Goal: Transaction & Acquisition: Register for event/course

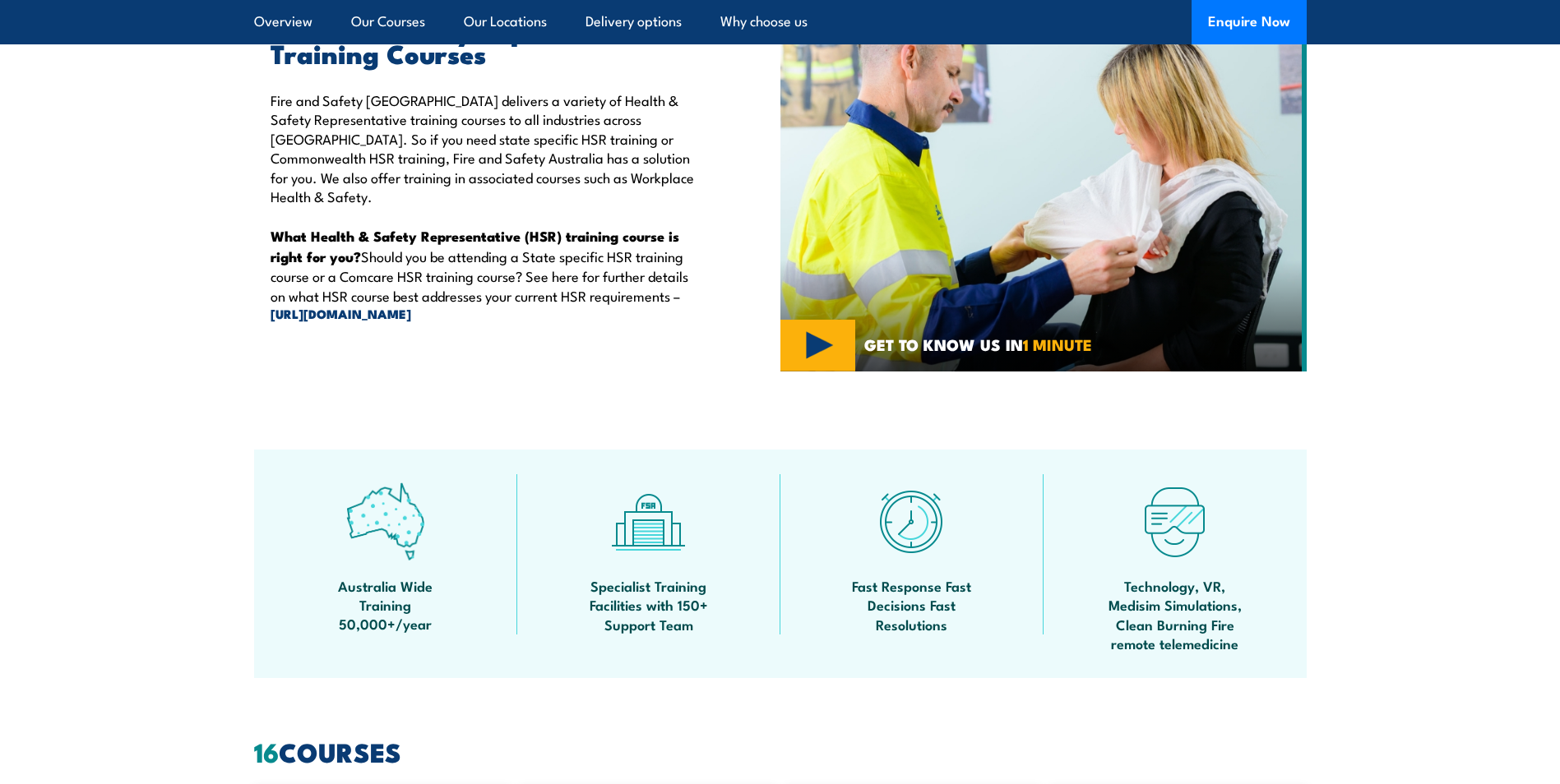
scroll to position [204, 0]
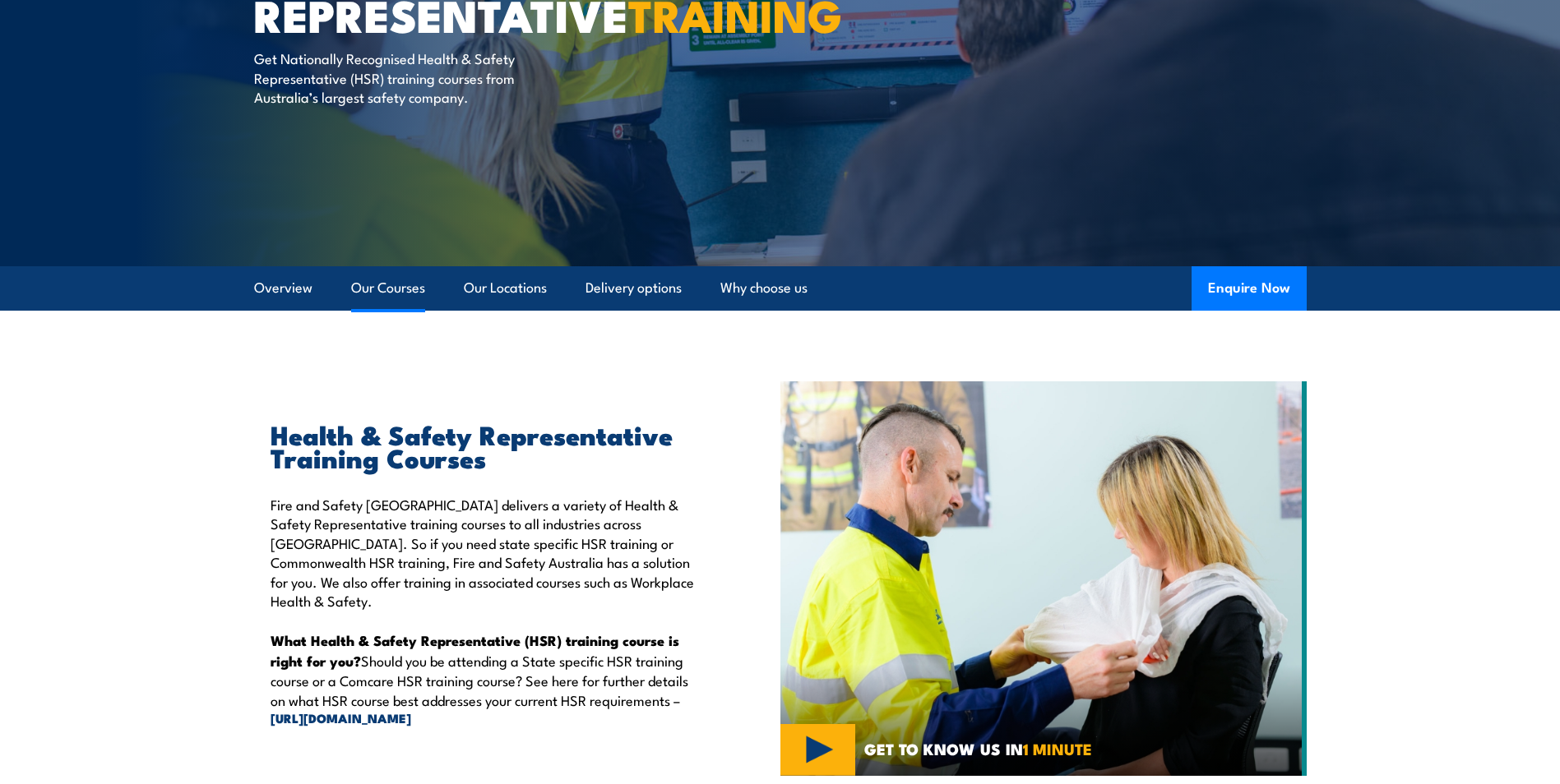
click at [395, 291] on link "Our Courses" at bounding box center [388, 288] width 74 height 44
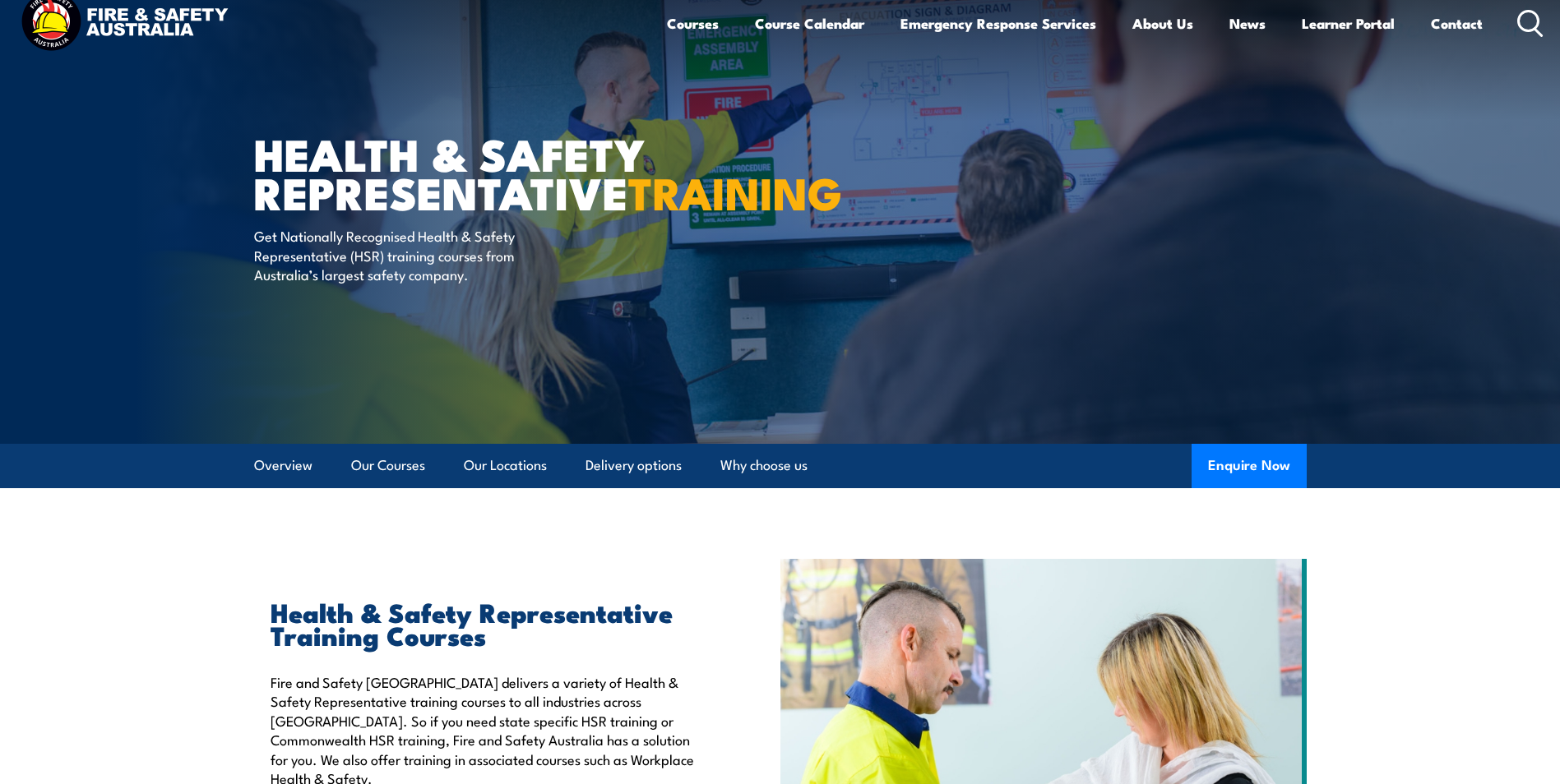
scroll to position [14, 0]
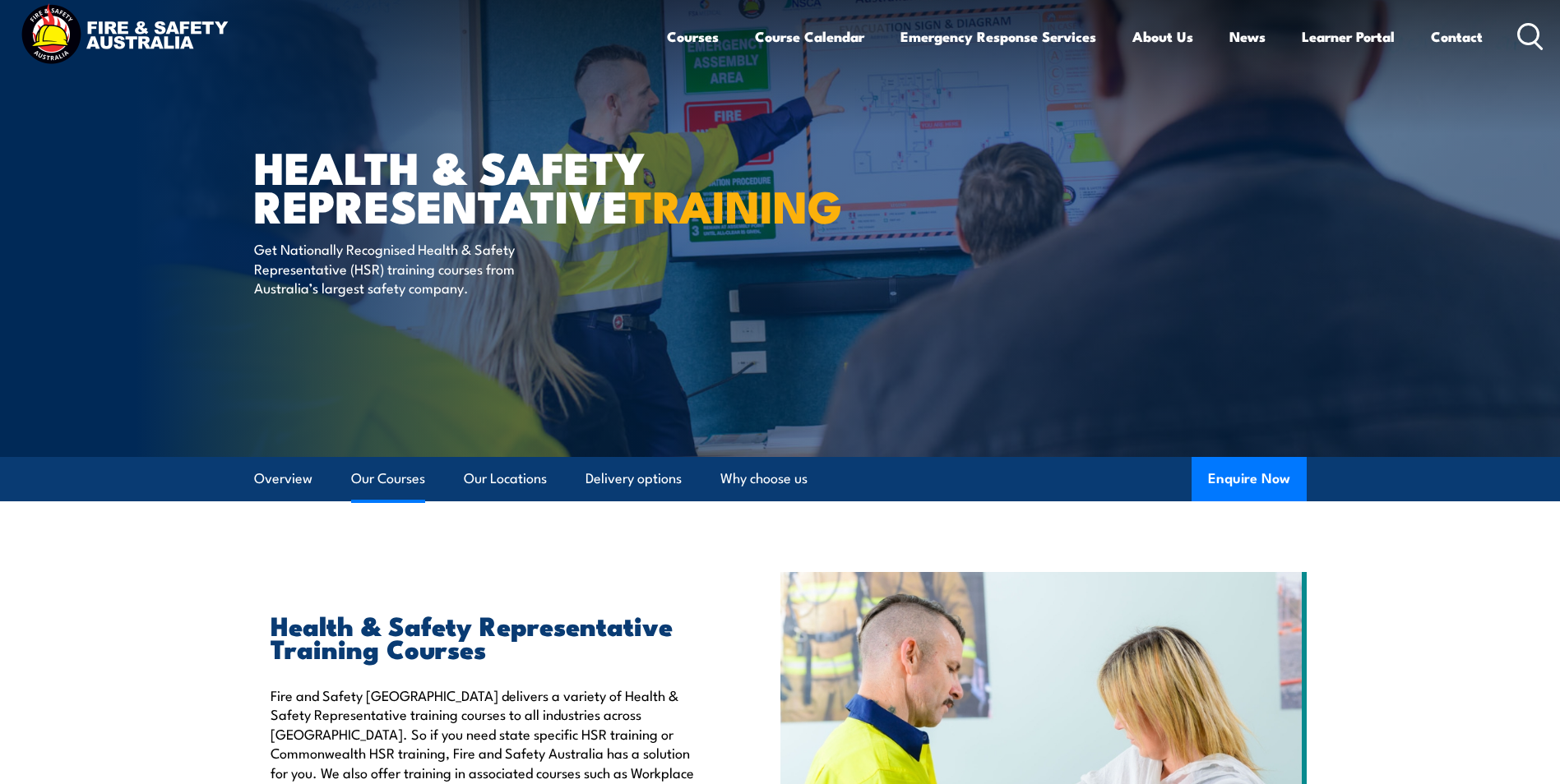
click at [393, 471] on link "Our Courses" at bounding box center [388, 478] width 74 height 44
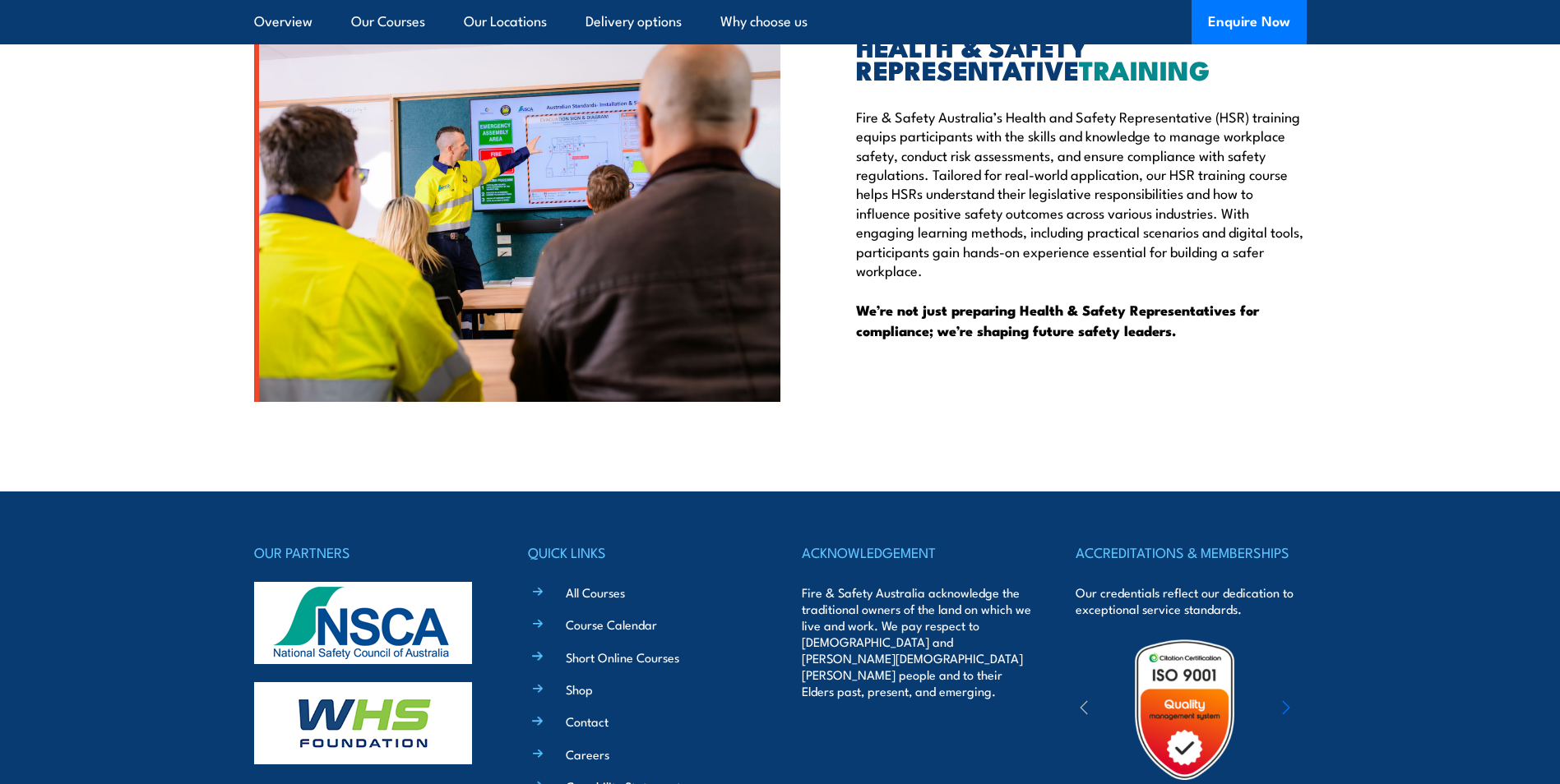
scroll to position [4932, 0]
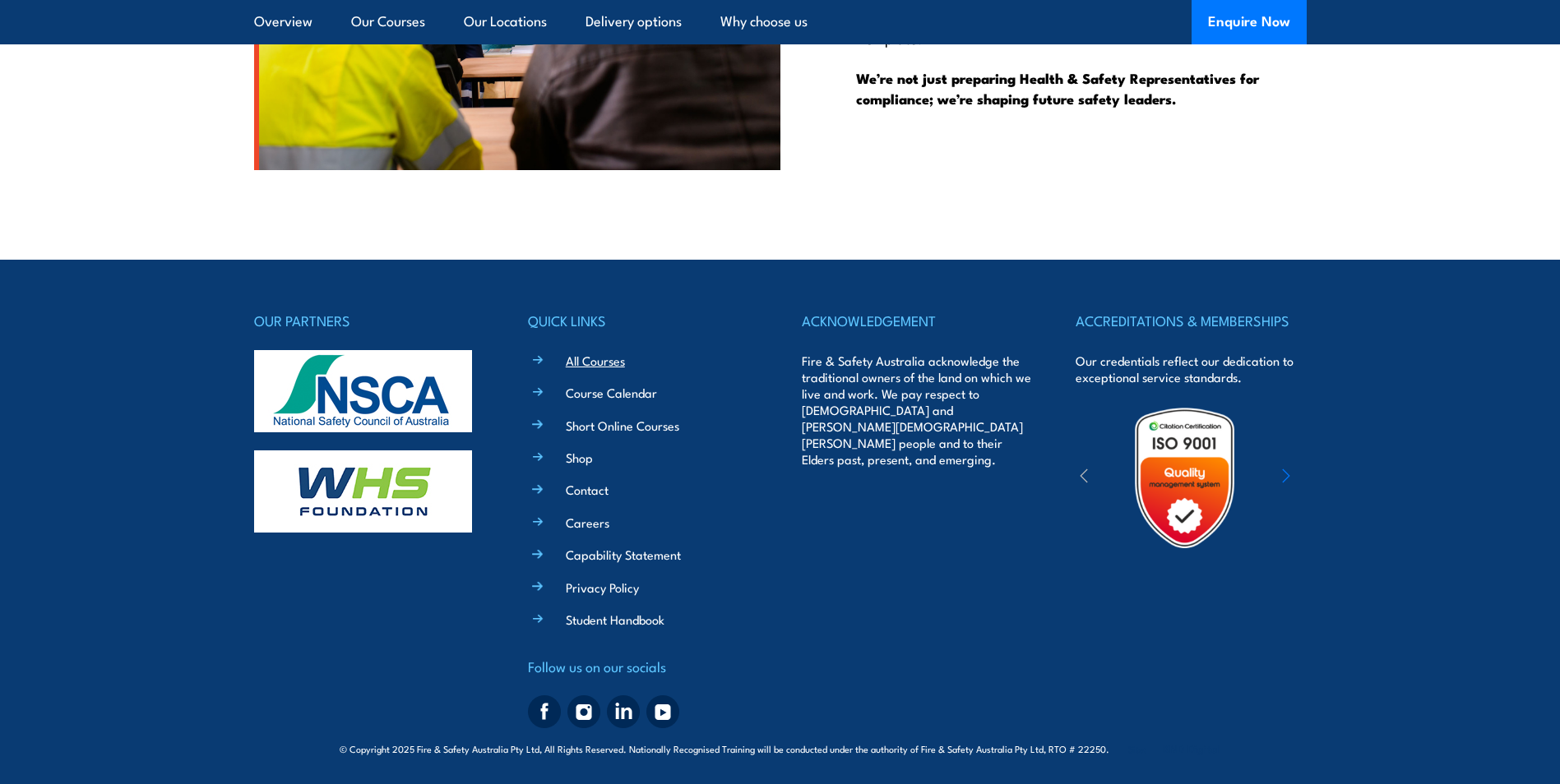
click at [582, 356] on link "All Courses" at bounding box center [595, 361] width 59 height 17
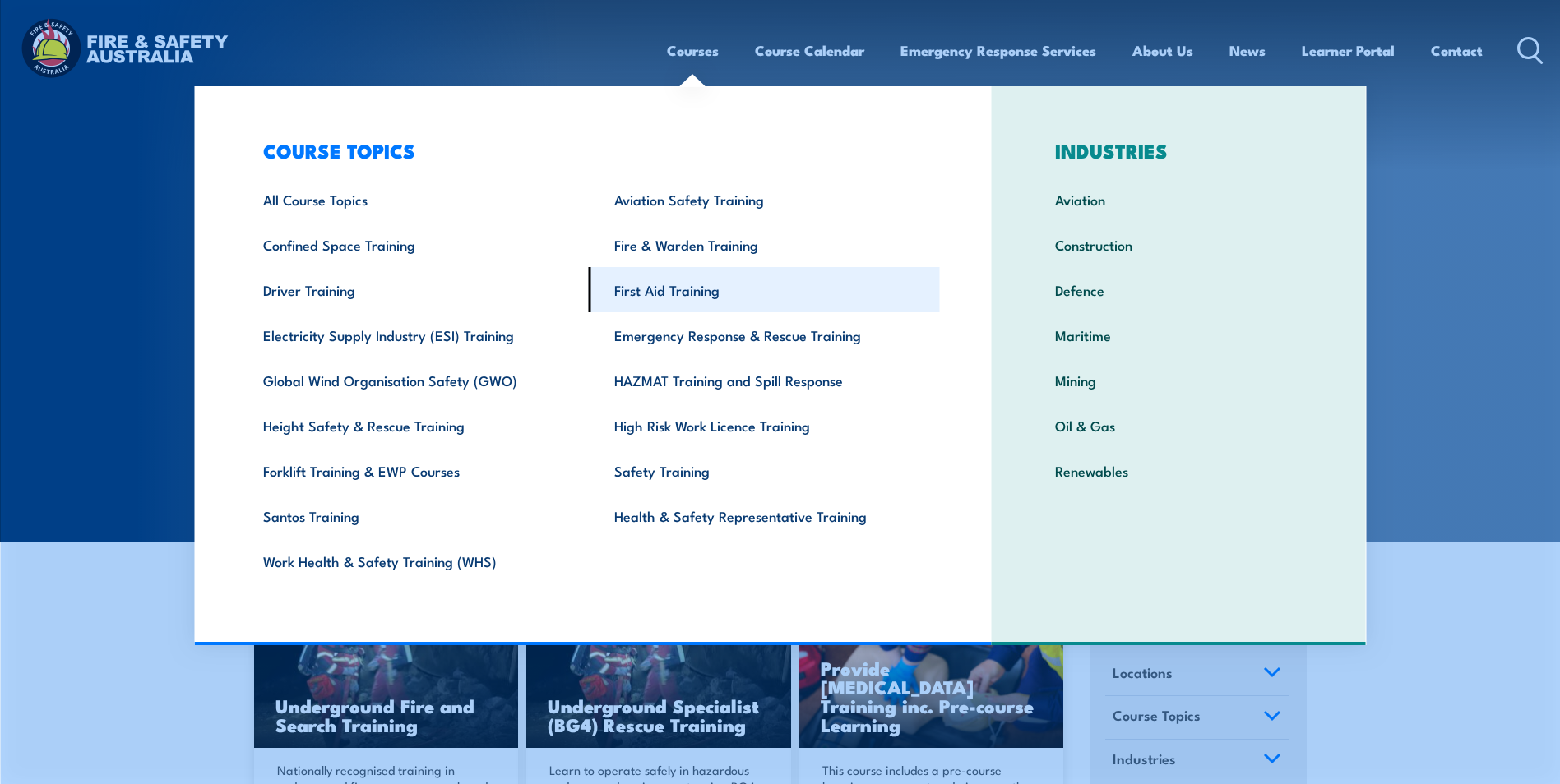
click at [657, 292] on link "First Aid Training" at bounding box center [765, 289] width 351 height 46
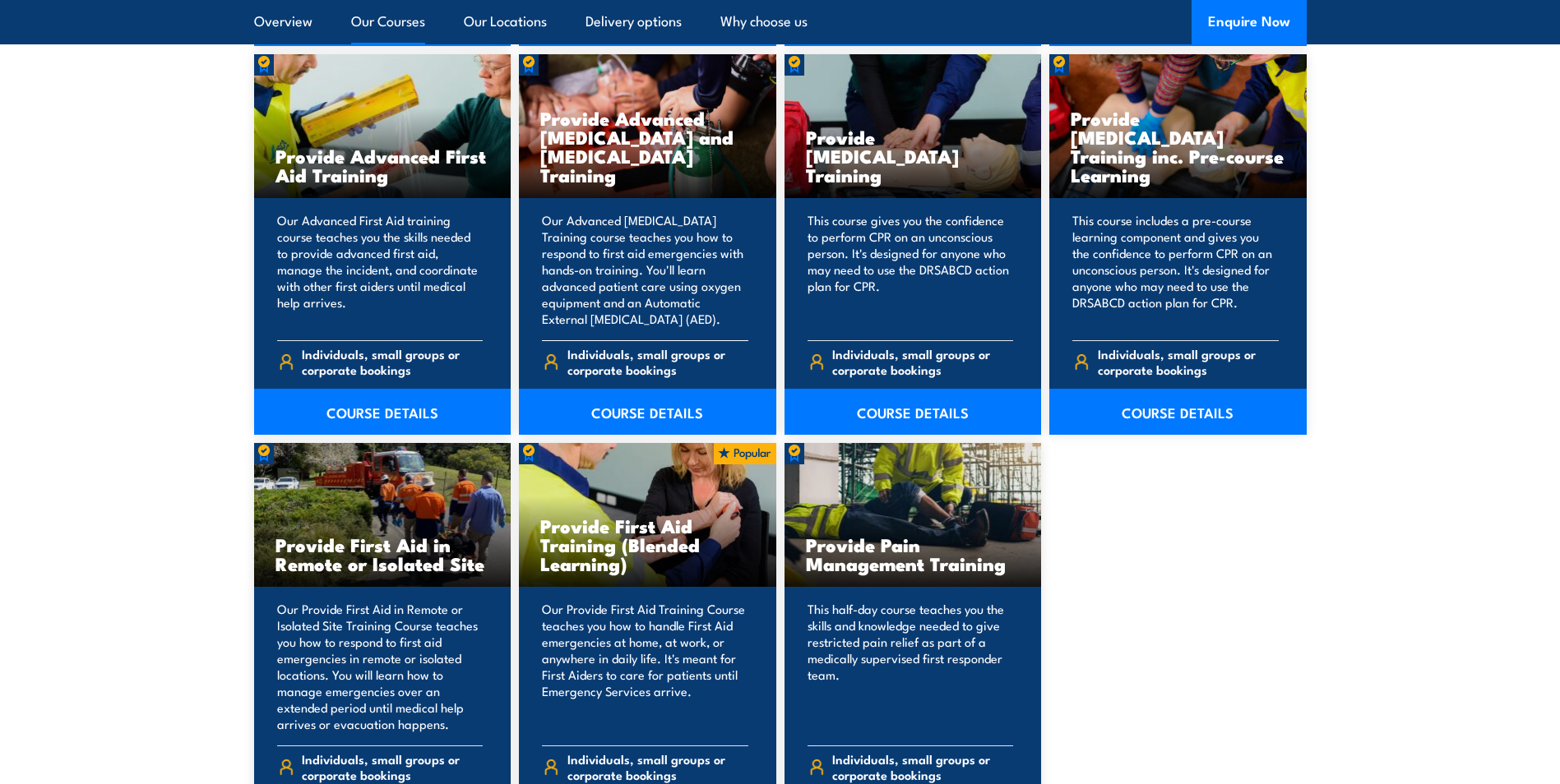
scroll to position [2137, 0]
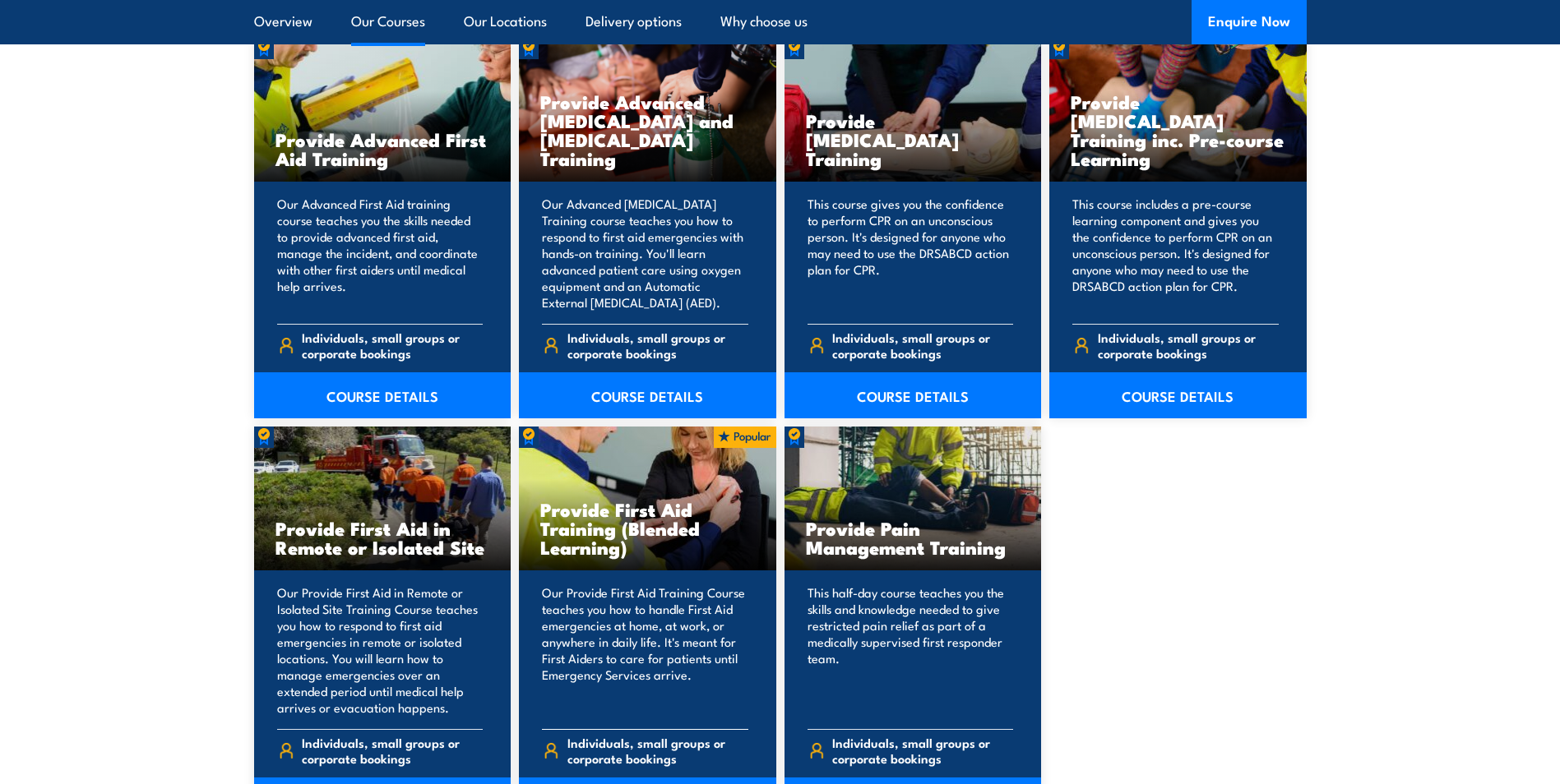
click at [606, 528] on h3 "Provide First Aid Training (Blended Learning)" at bounding box center [648, 528] width 215 height 57
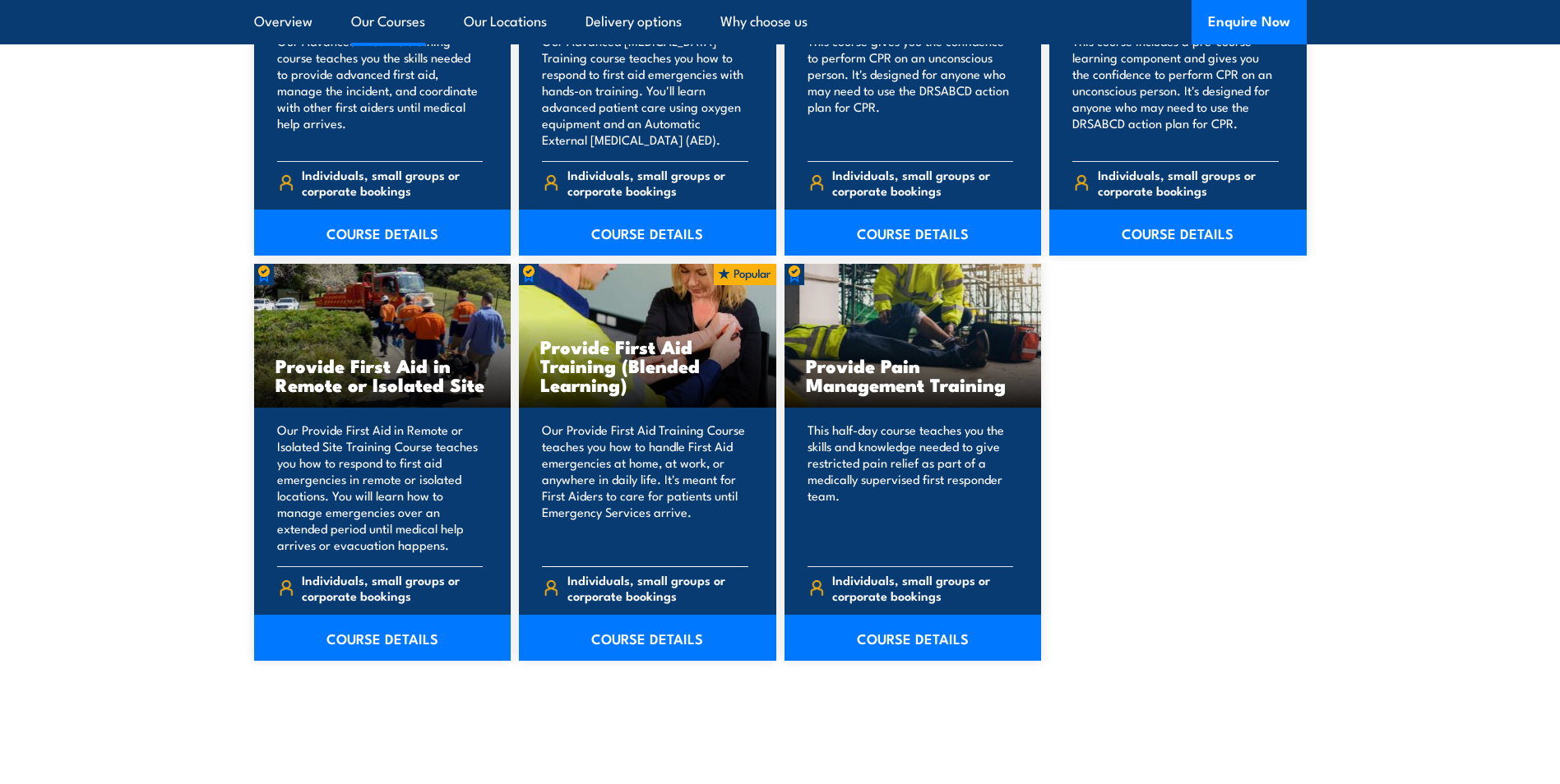
scroll to position [2302, 0]
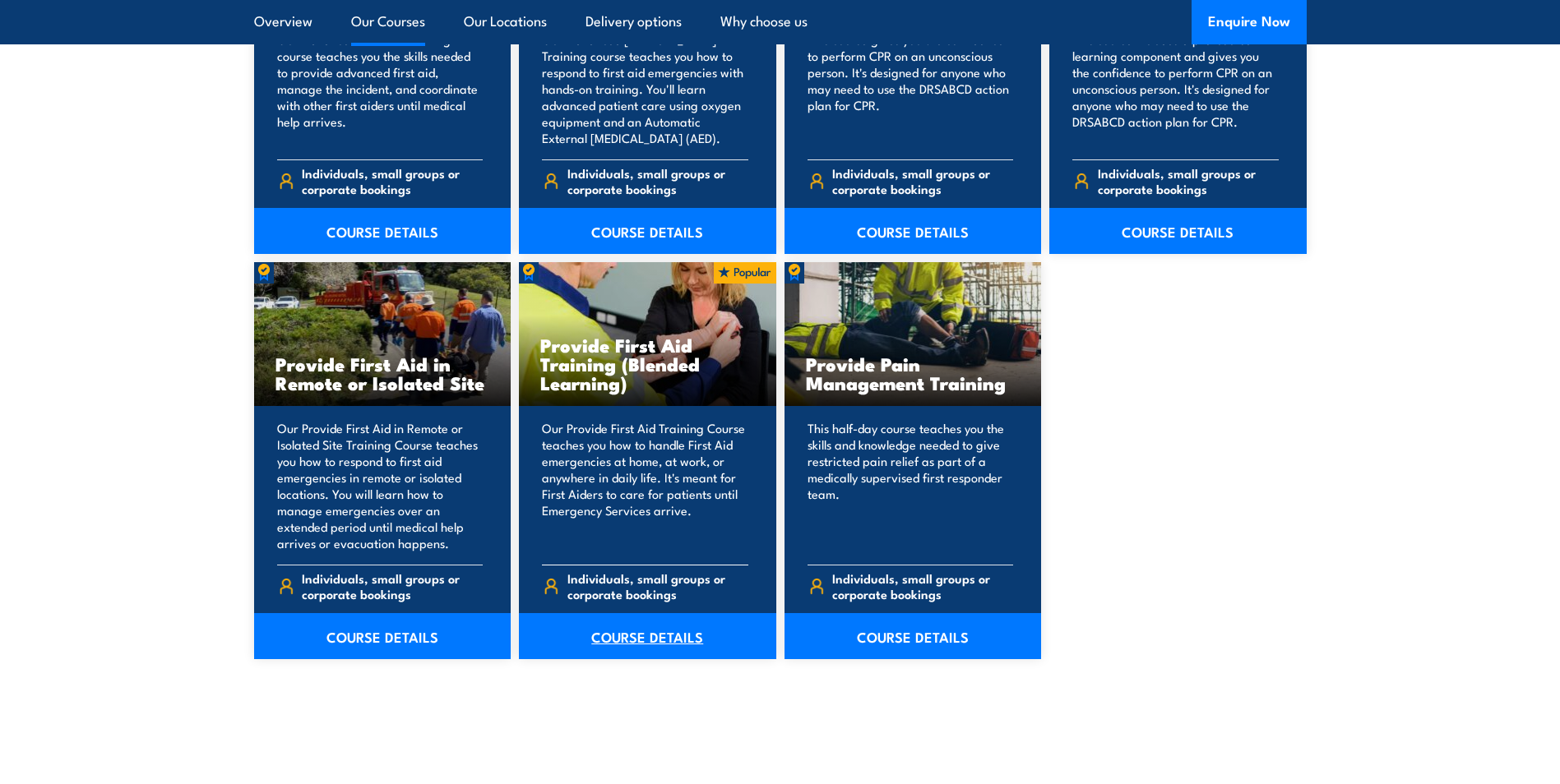
click at [635, 630] on link "COURSE DETAILS" at bounding box center [648, 636] width 258 height 46
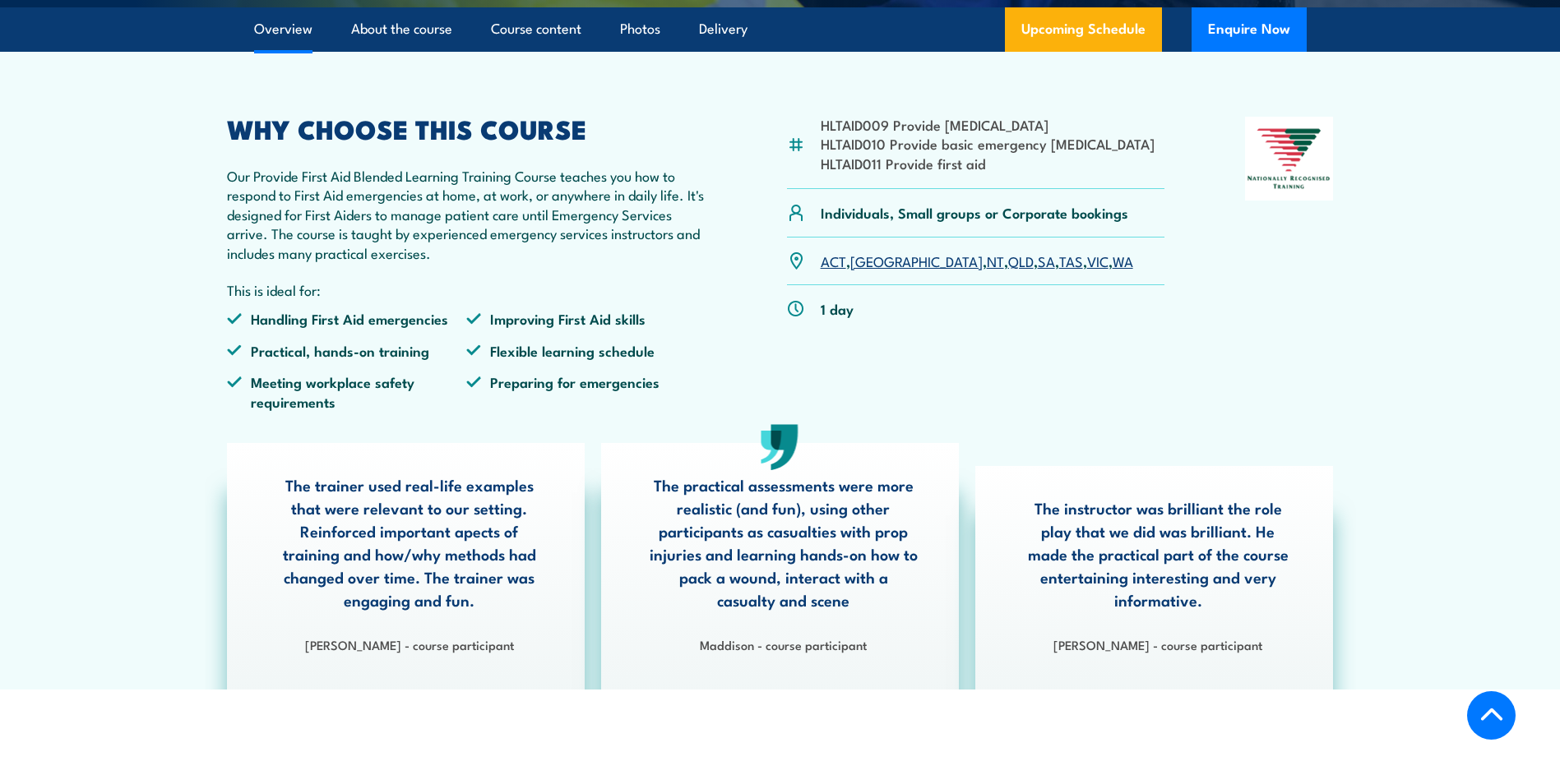
scroll to position [493, 0]
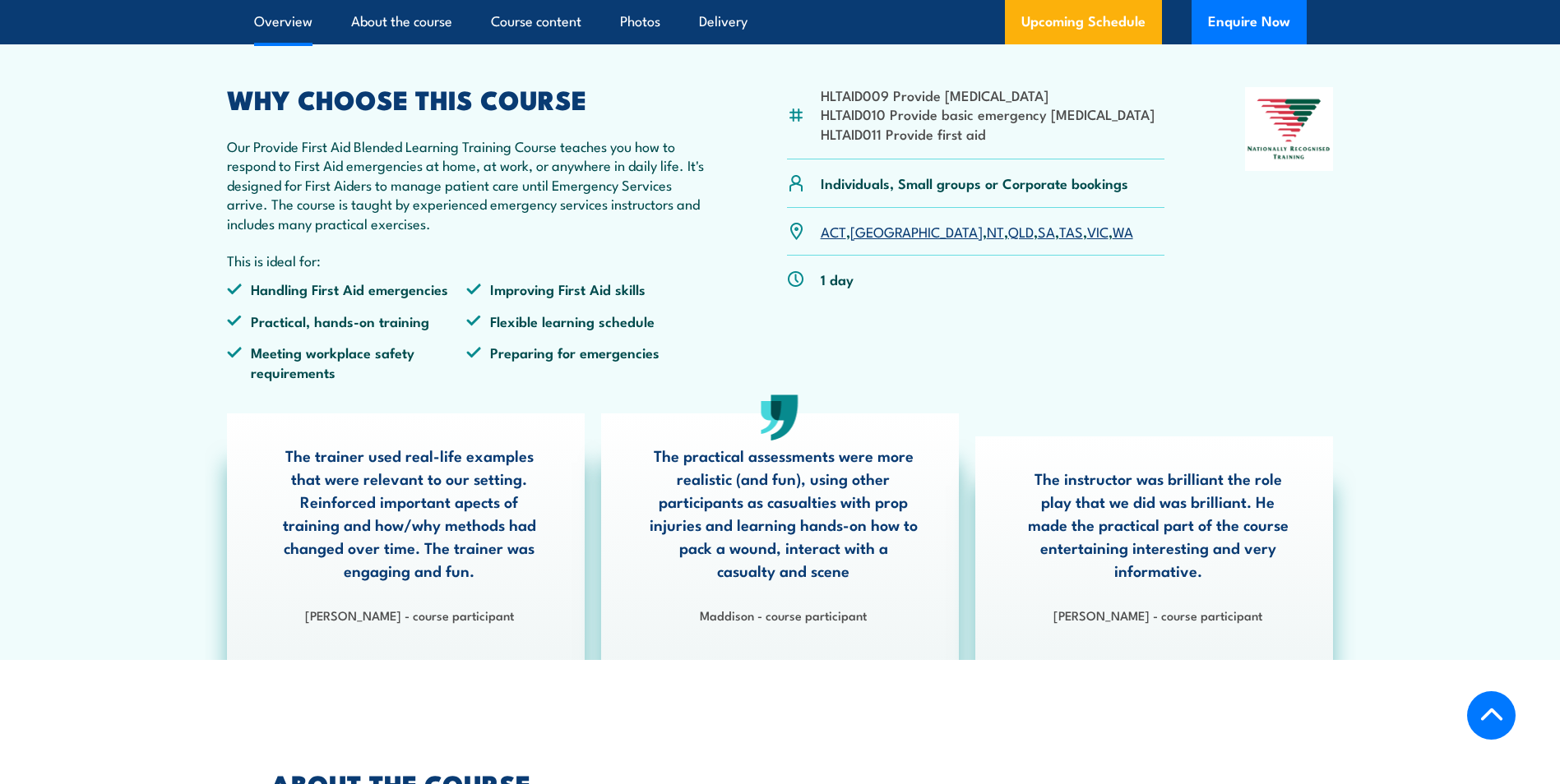
click at [1038, 241] on link "SA" at bounding box center [1046, 231] width 17 height 20
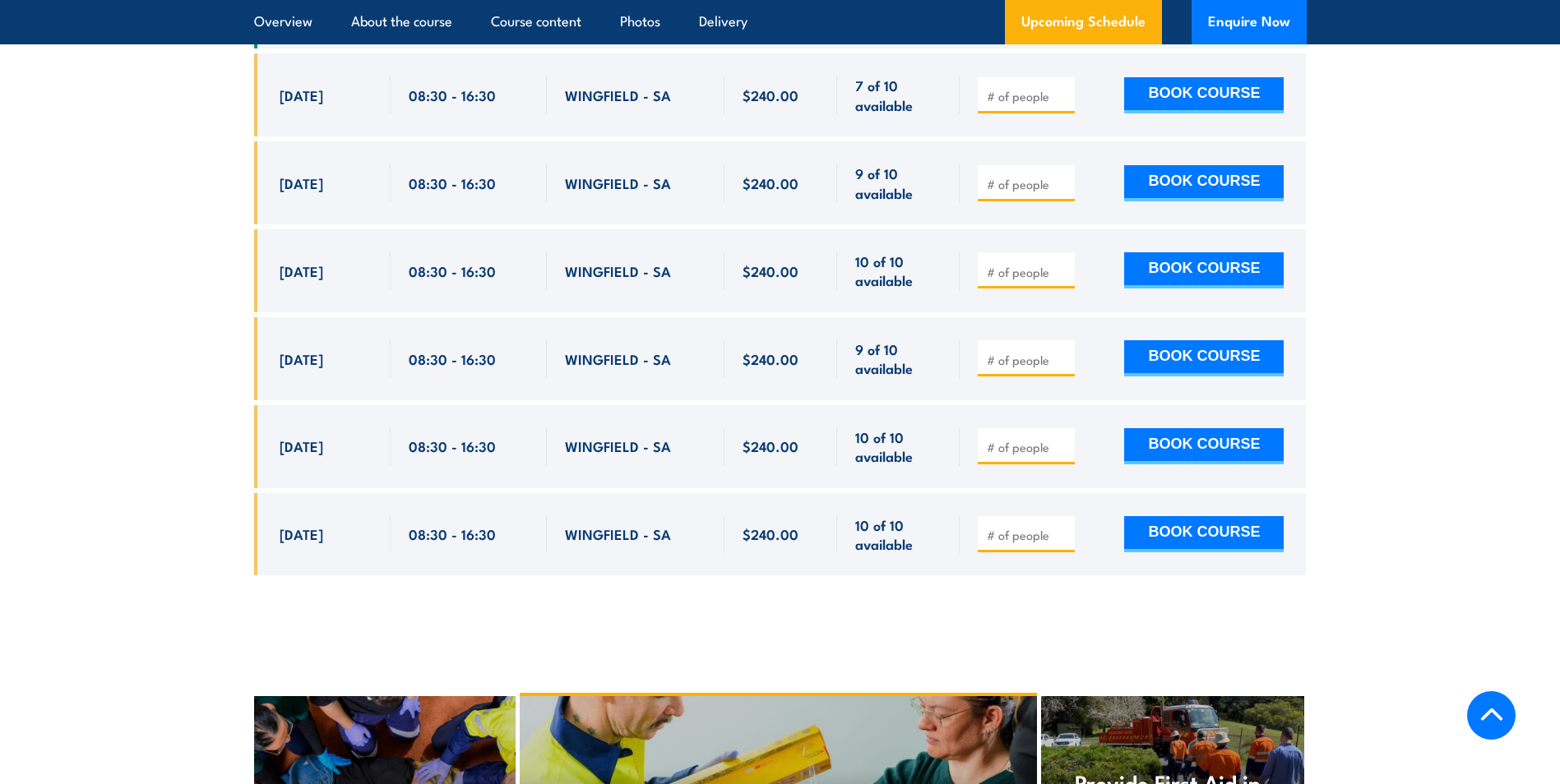
scroll to position [3258, 0]
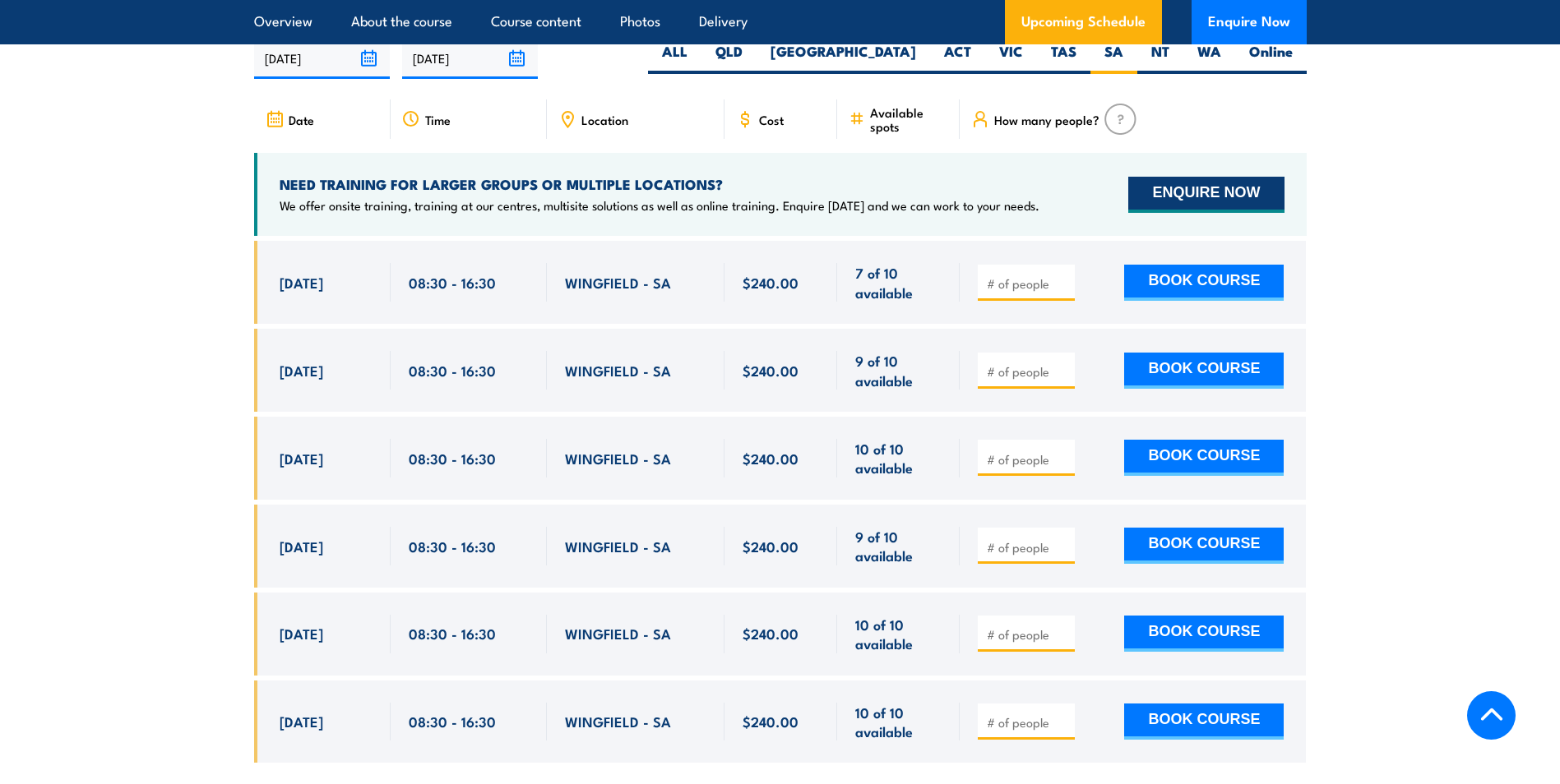
click at [1196, 201] on button "ENQUIRE NOW" at bounding box center [1206, 195] width 155 height 36
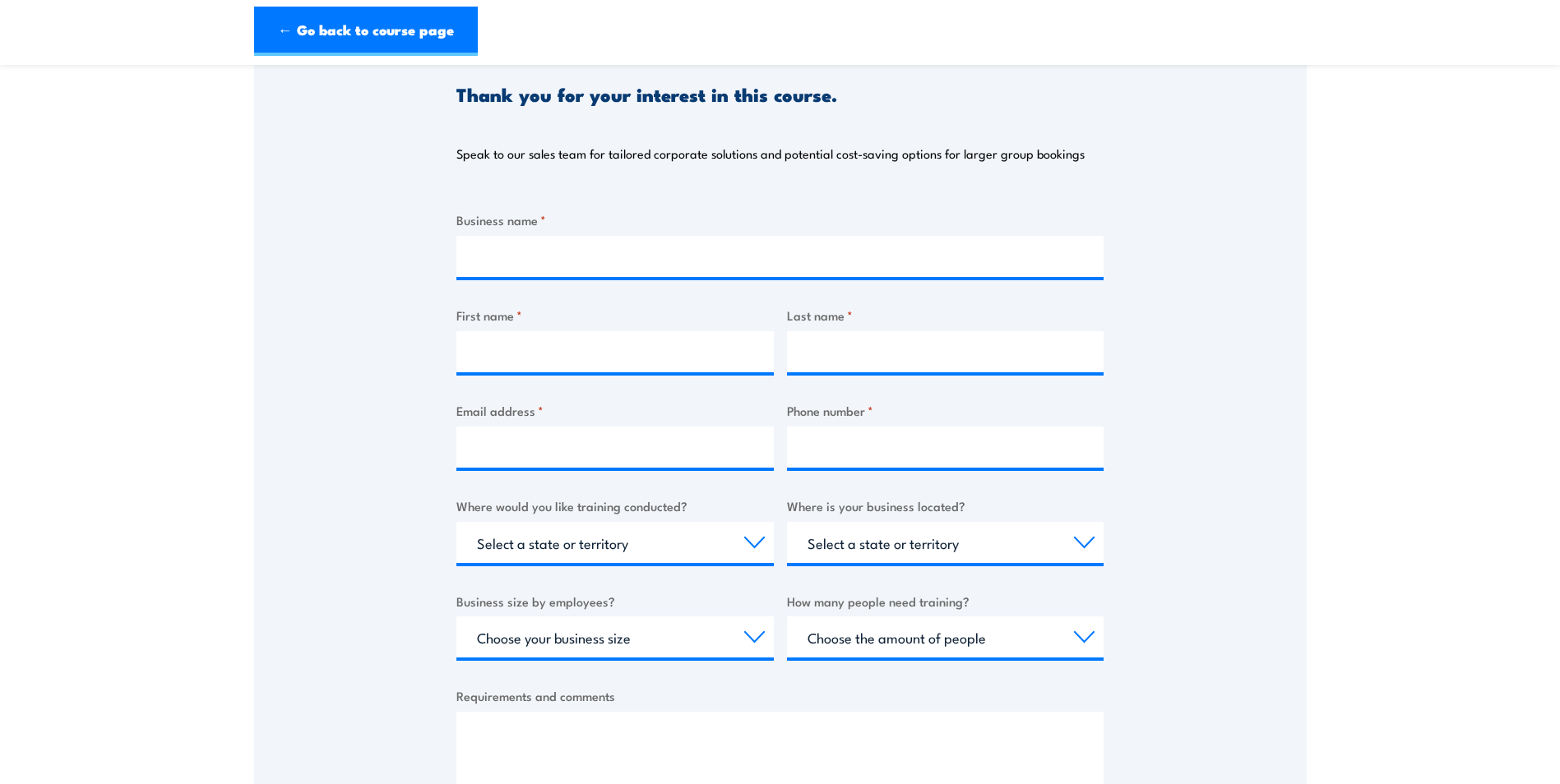
scroll to position [246, 0]
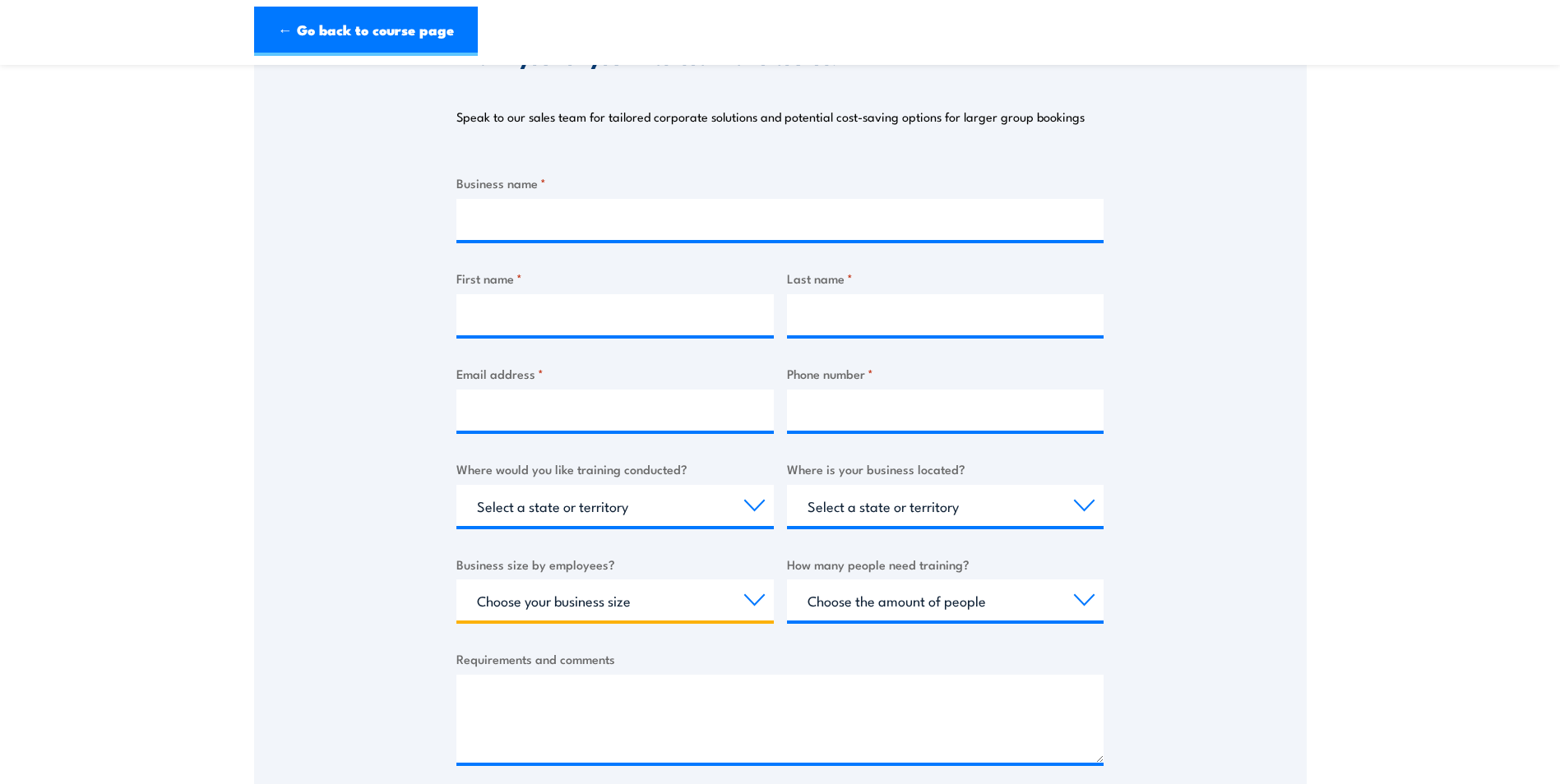
click at [765, 598] on select "Choose your business size 1 to 19 20 to 199 200+" at bounding box center [615, 600] width 318 height 41
click at [277, 522] on div "Thank you for your interest in this course. Speak to our sales team for tailore…" at bounding box center [781, 401] width 1053 height 822
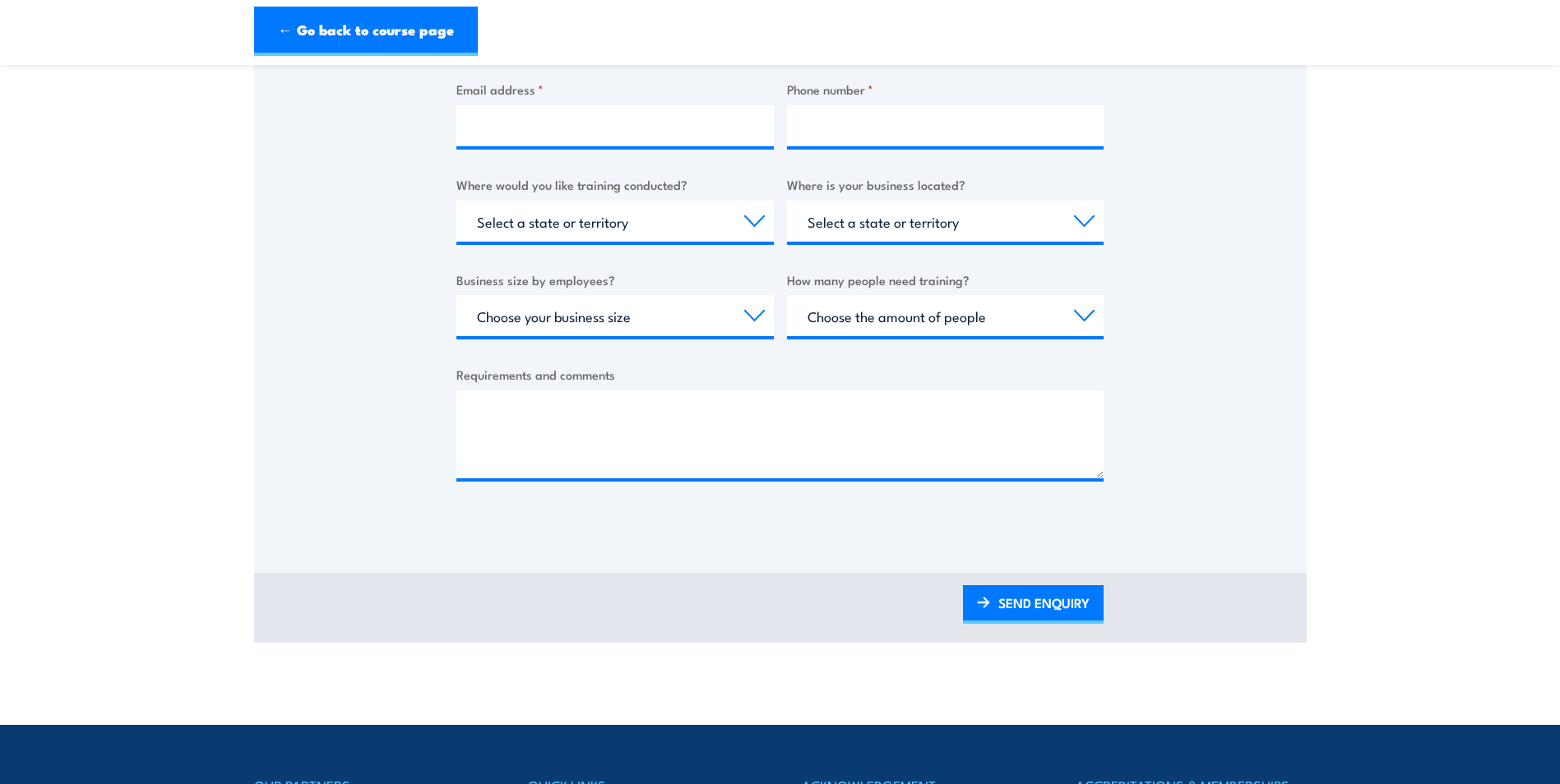
scroll to position [575, 0]
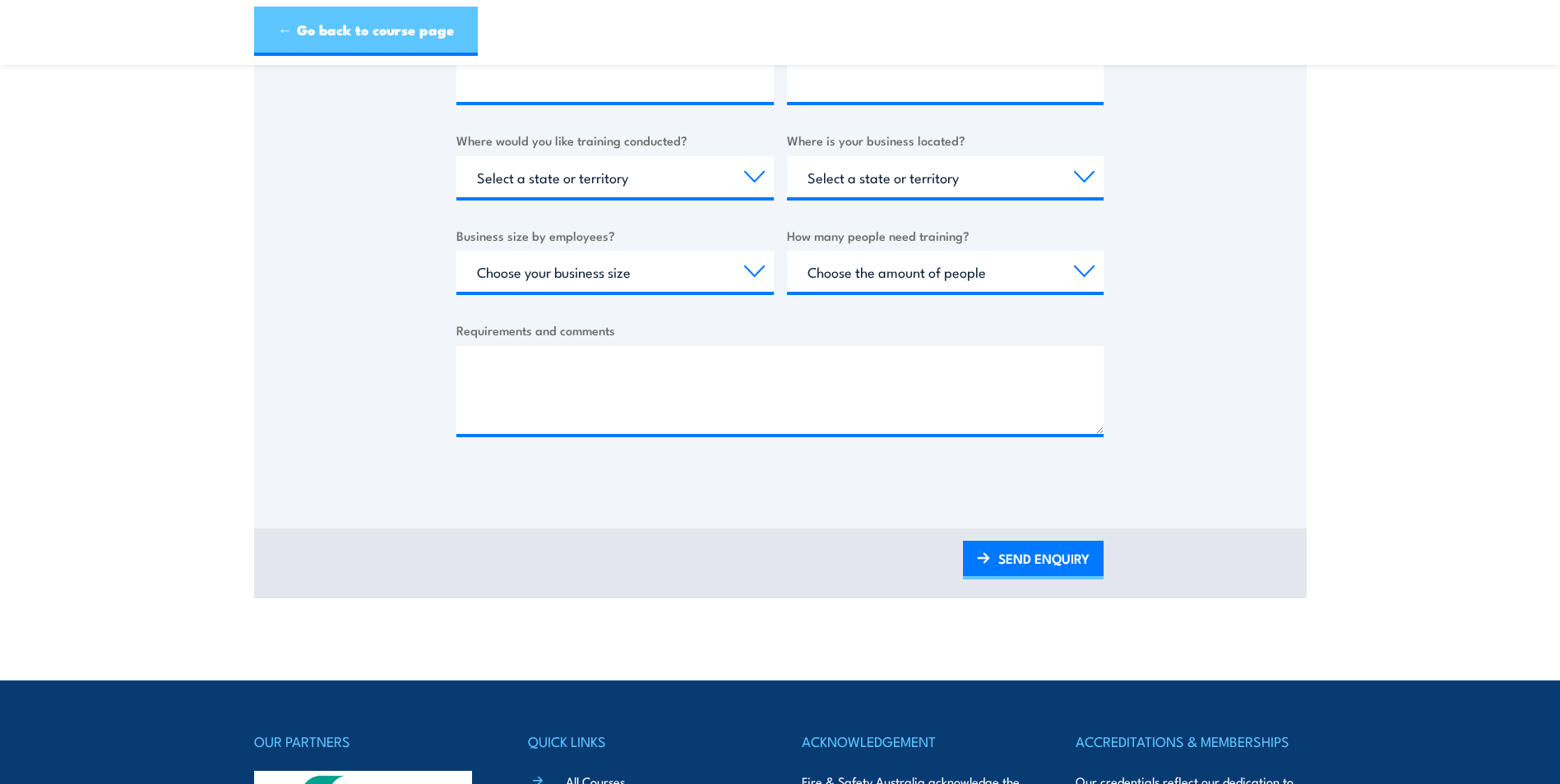
click at [403, 27] on link "← Go back to course page" at bounding box center [366, 31] width 223 height 49
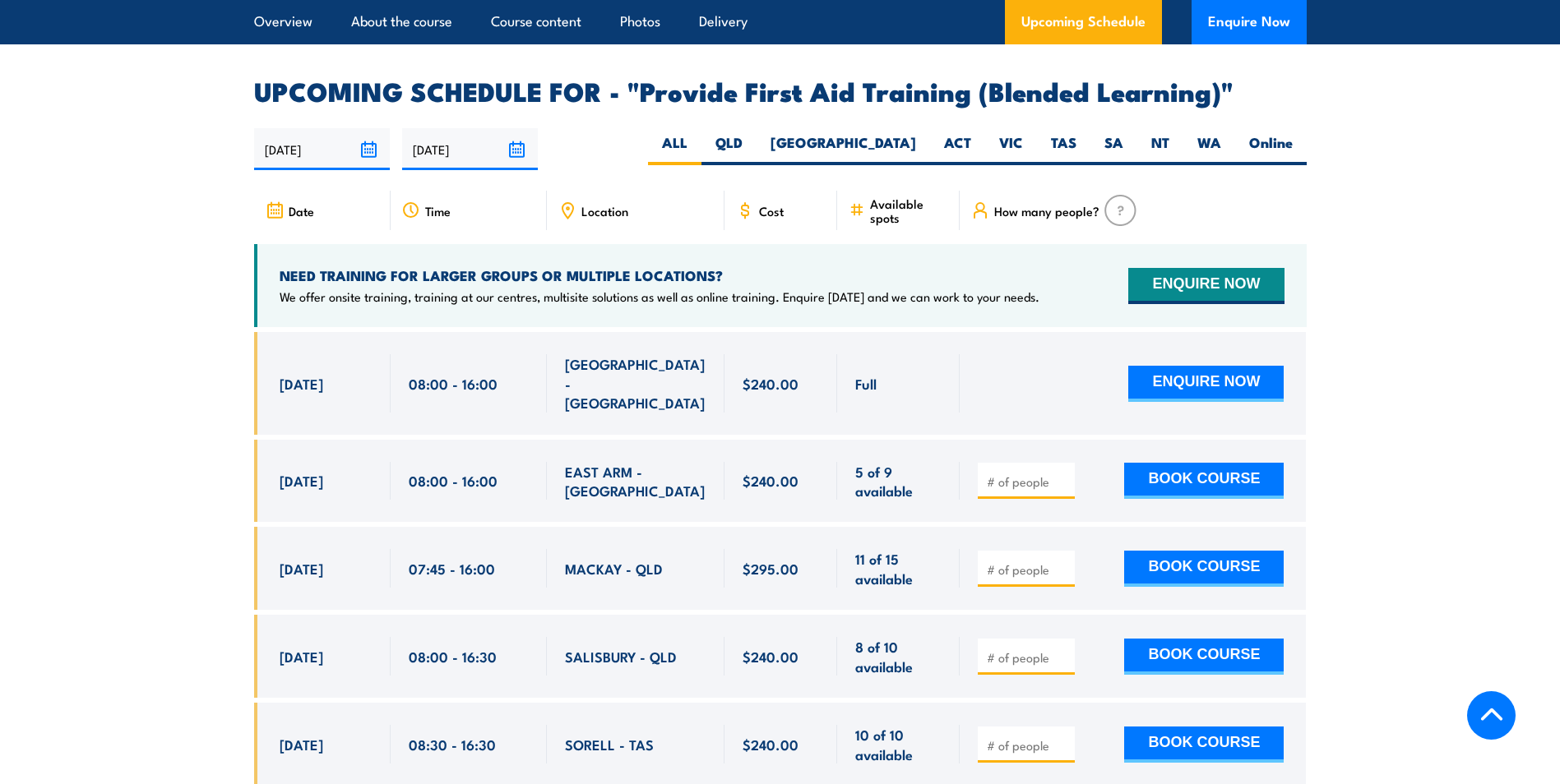
scroll to position [3258, 0]
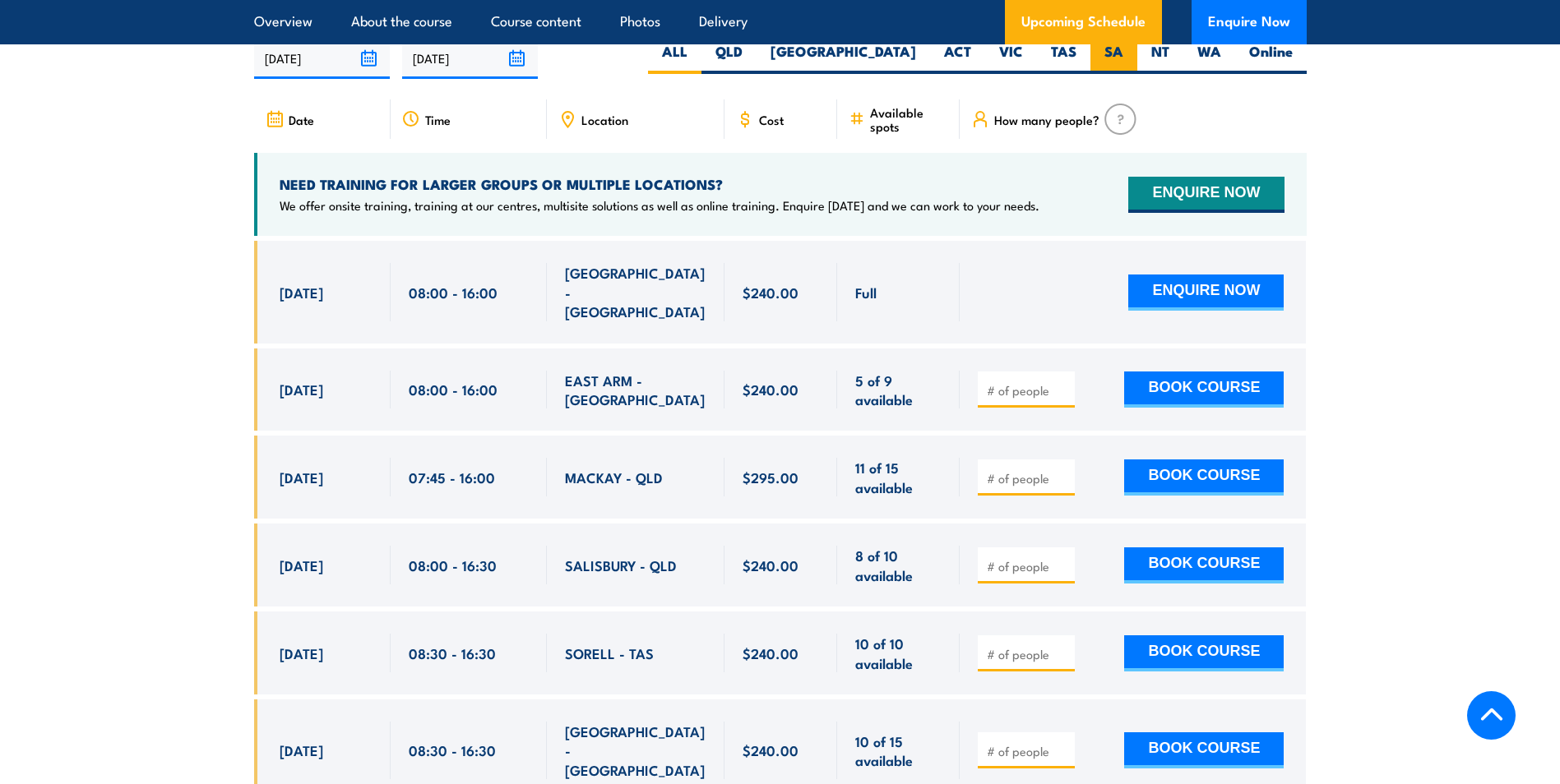
click at [1114, 70] on label "SA" at bounding box center [1114, 58] width 47 height 32
click at [1124, 52] on input "SA" at bounding box center [1129, 47] width 10 height 10
radio input "true"
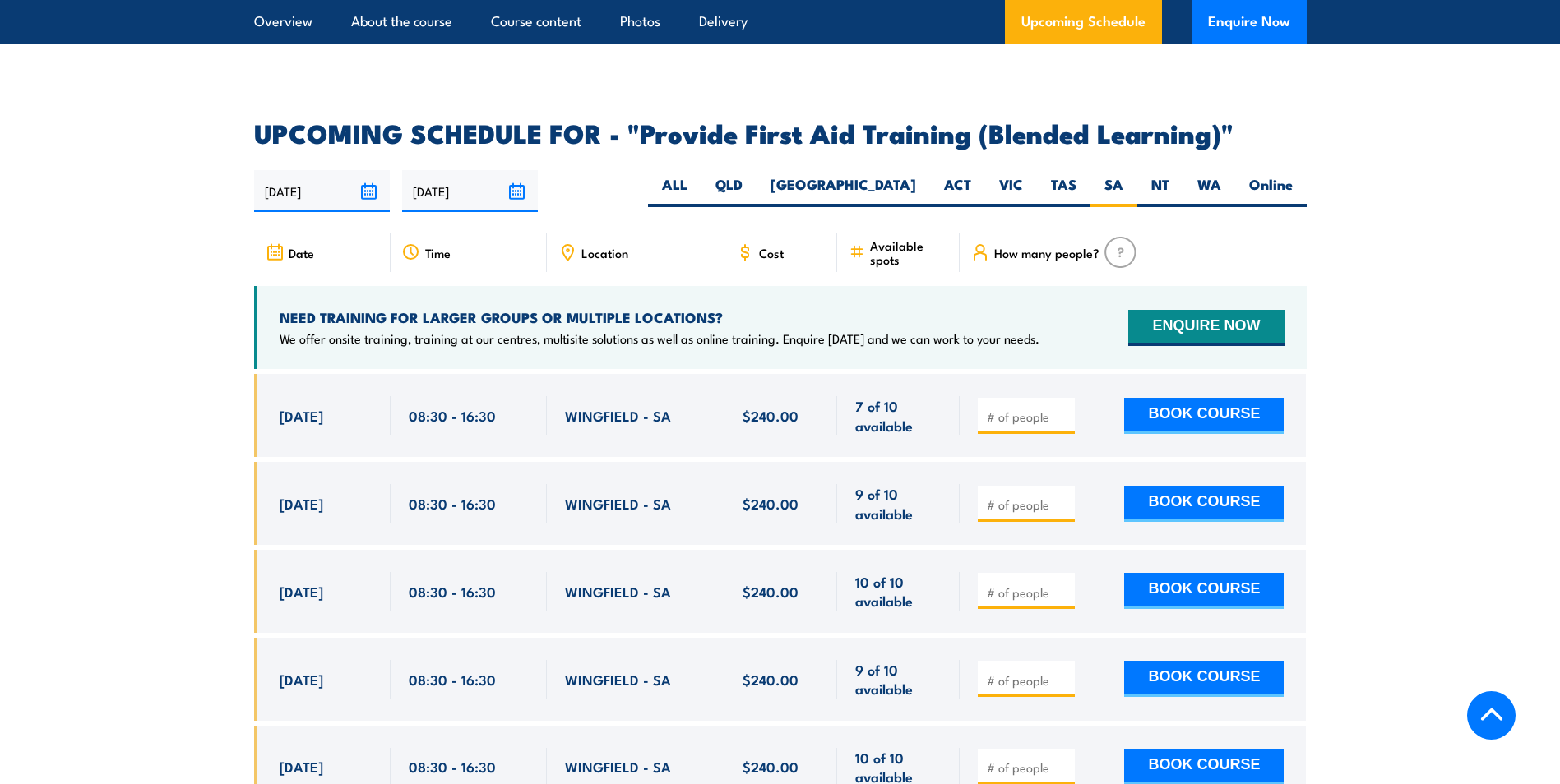
scroll to position [3258, 0]
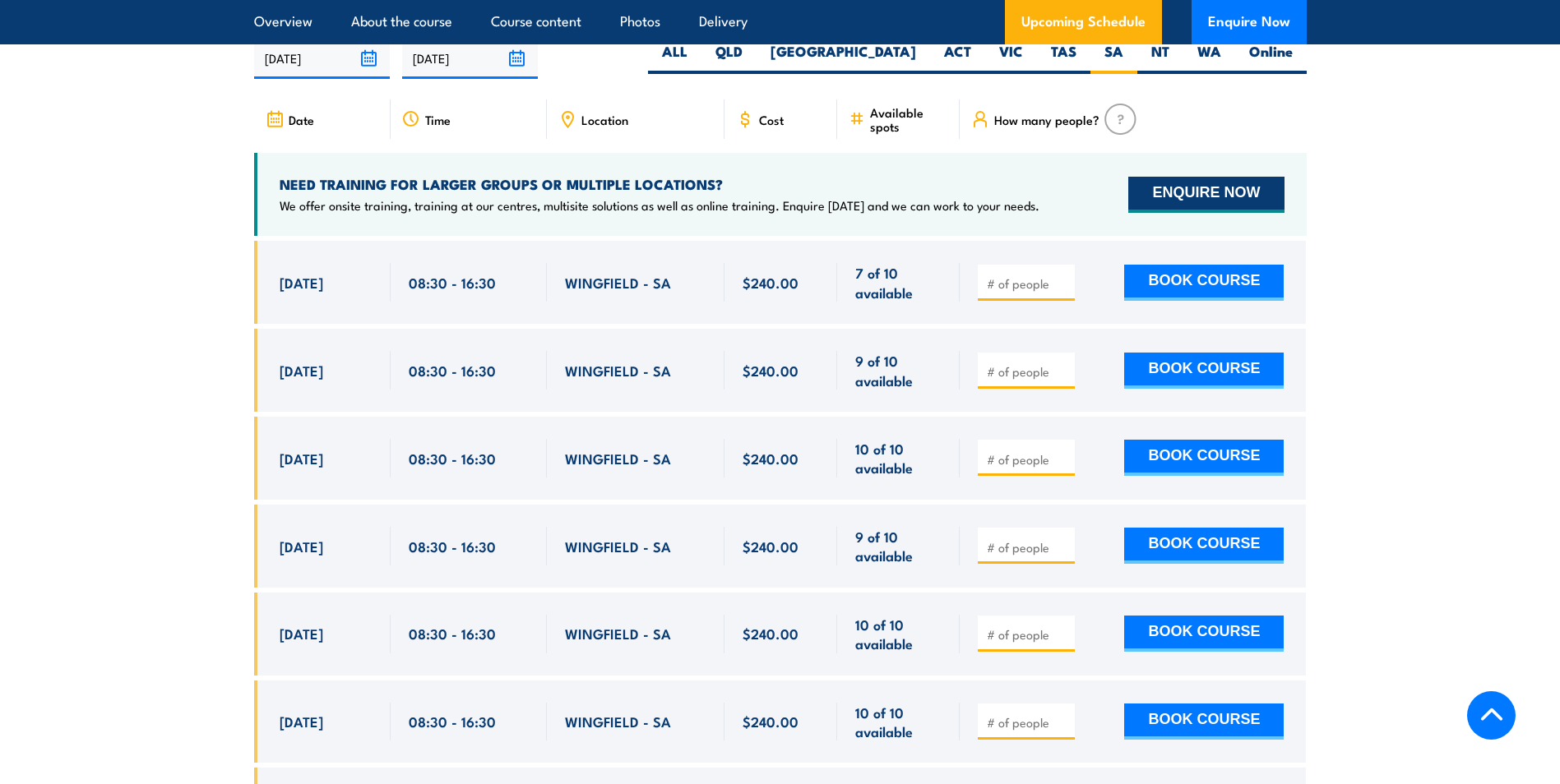
click at [1221, 213] on button "ENQUIRE NOW" at bounding box center [1206, 195] width 155 height 36
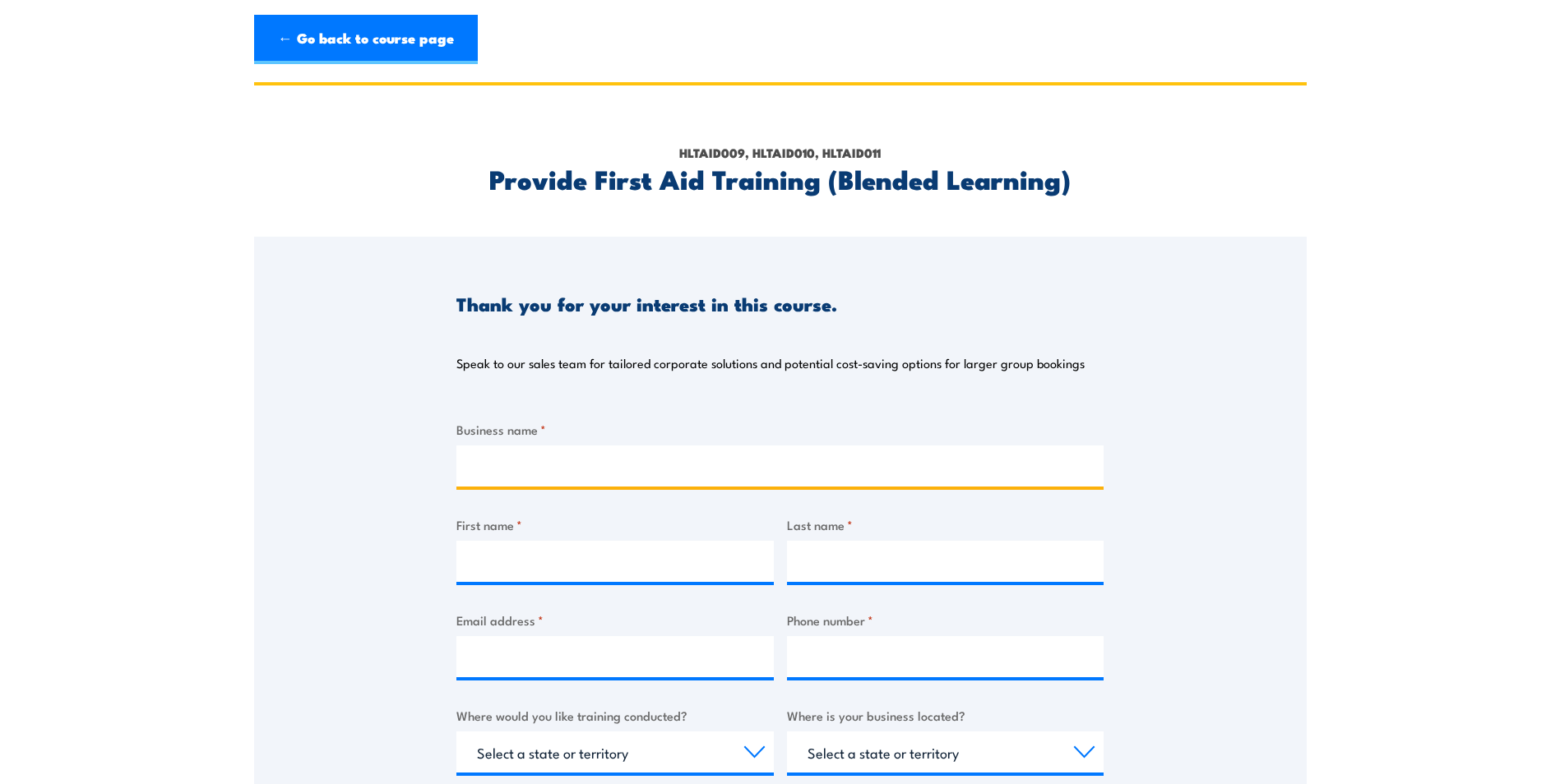
click at [635, 480] on input "Business name *" at bounding box center [780, 466] width 648 height 41
type input "Sigma Healthcare"
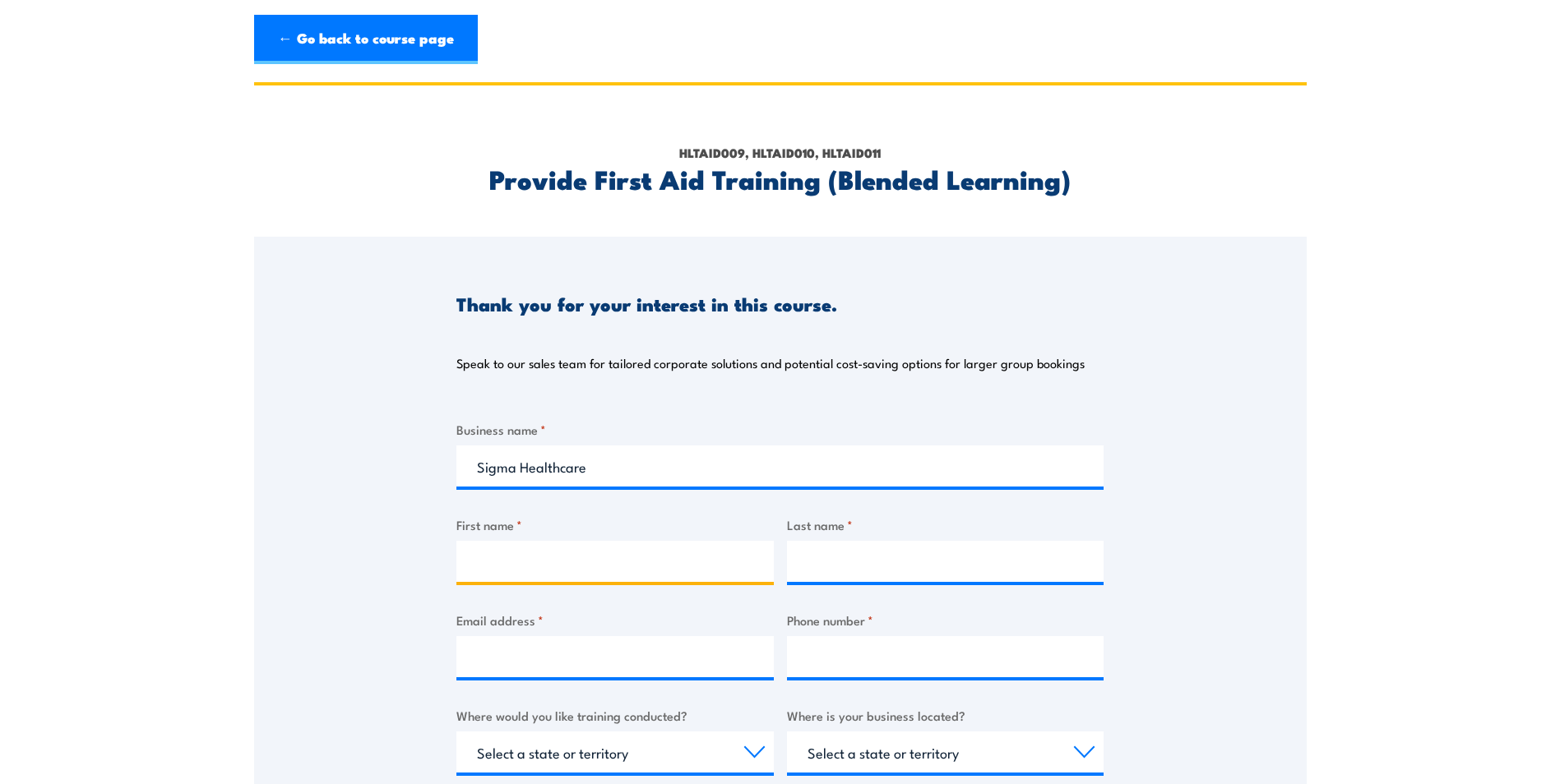
click at [585, 568] on input "First name *" at bounding box center [615, 562] width 318 height 41
type input "[PERSON_NAME]"
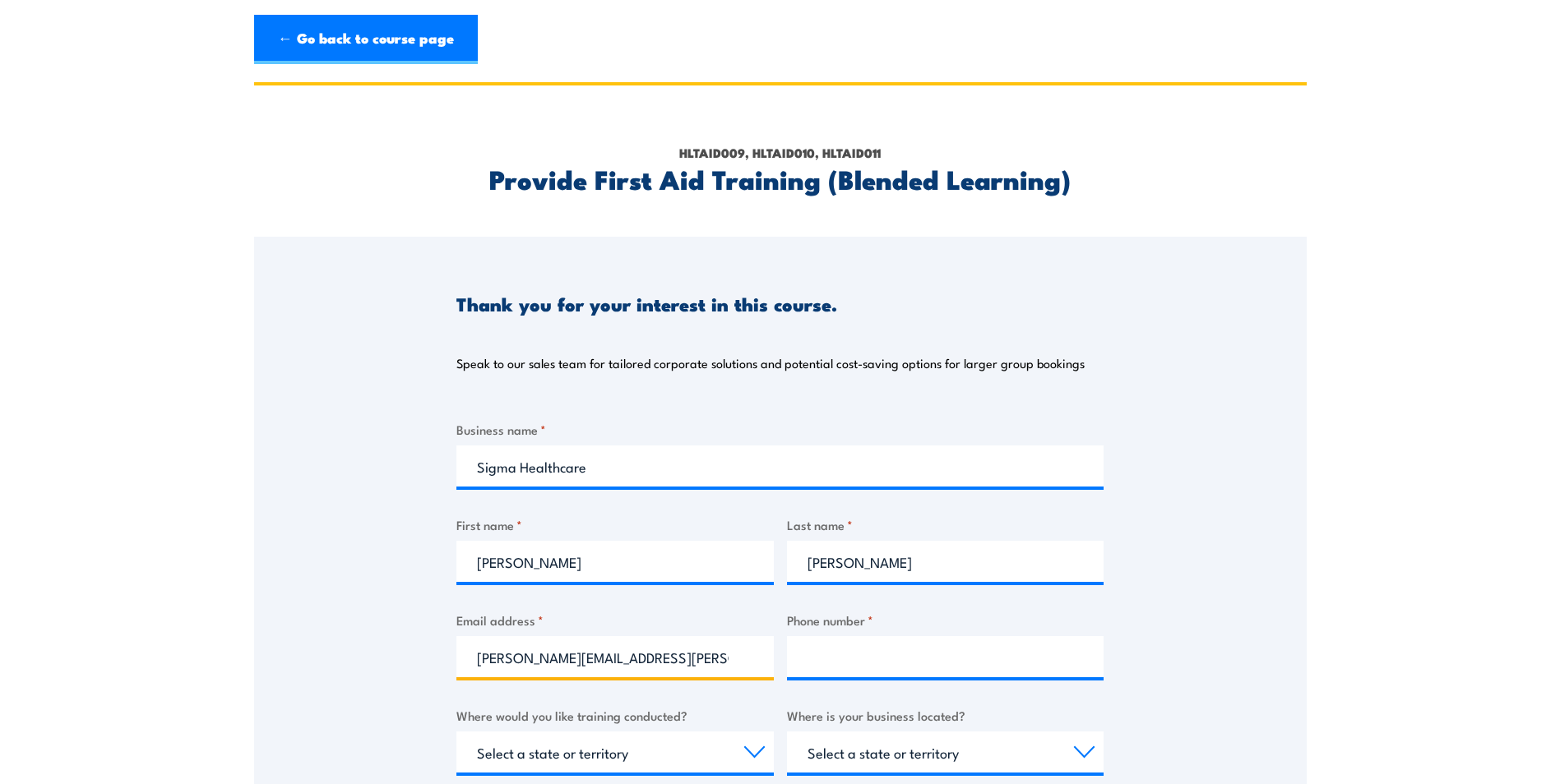
scroll to position [0, 1]
type input "[PERSON_NAME][EMAIL_ADDRESS][PERSON_NAME][DOMAIN_NAME]"
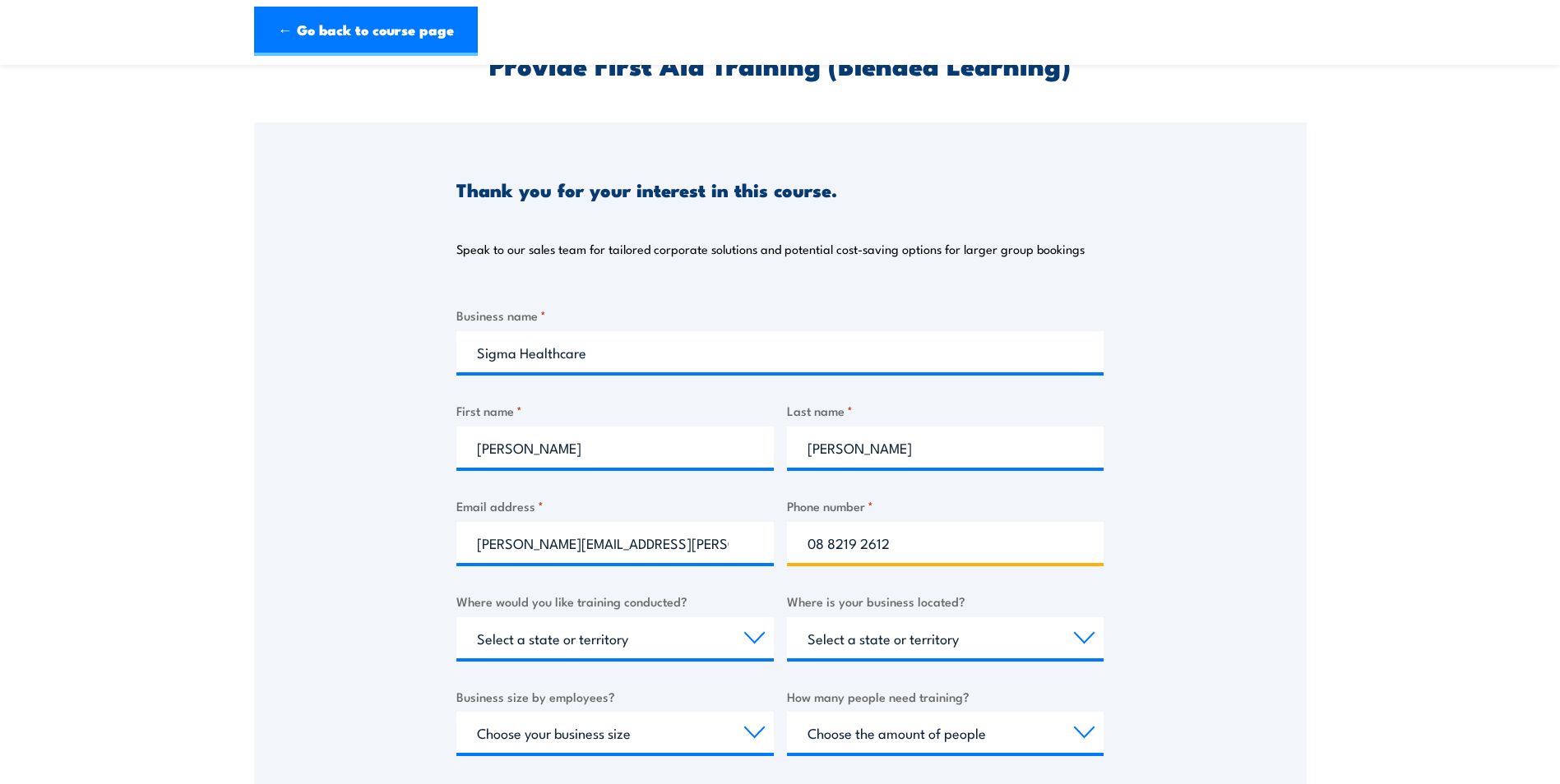
scroll to position [164, 0]
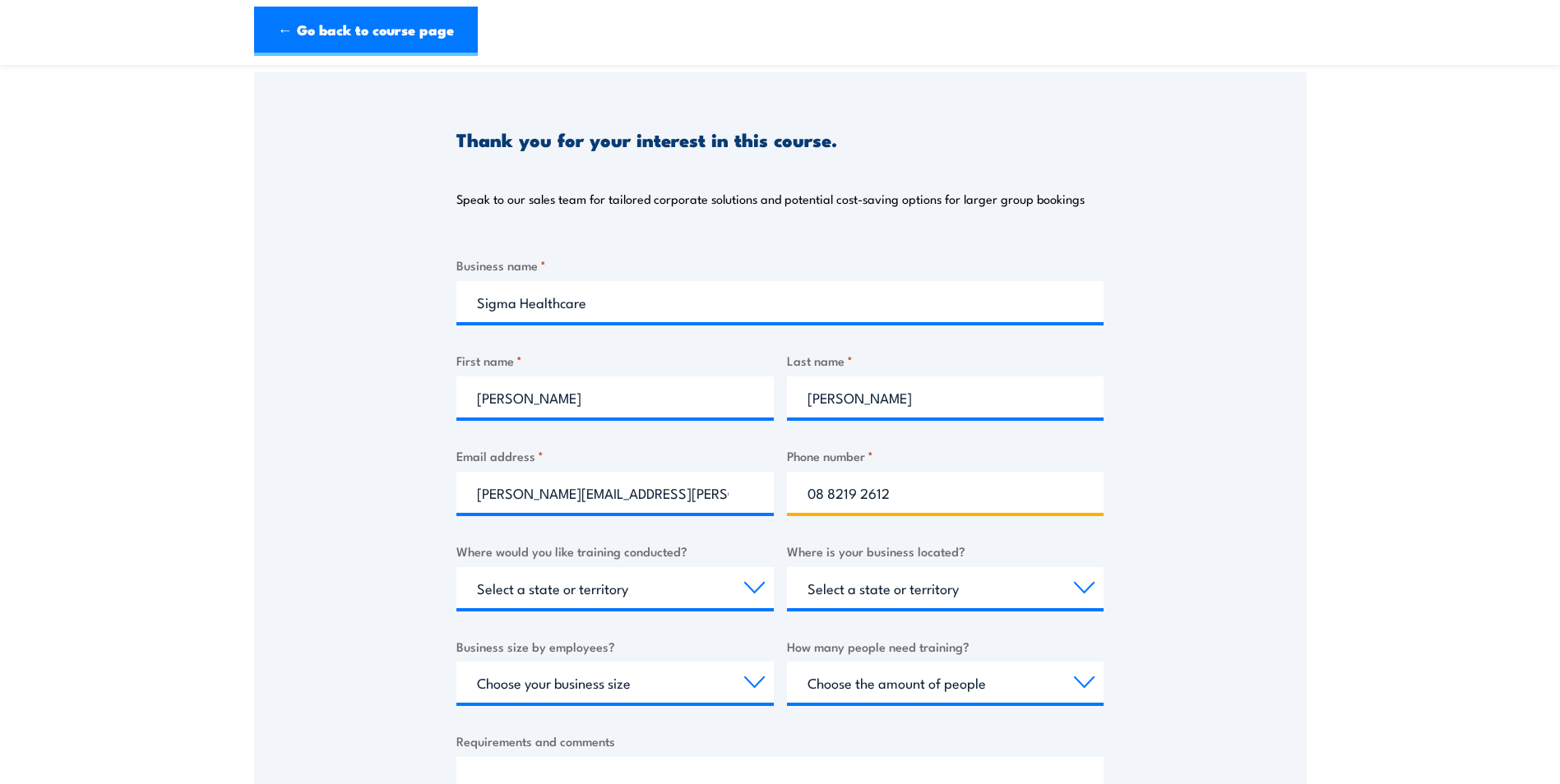
type input "08 8219 2612"
click at [761, 589] on select "Select a state or territory Nationally - multiple locations QLD NSW VIC SA ACT …" at bounding box center [615, 588] width 318 height 41
select select "SA"
click at [456, 568] on select "Select a state or territory Nationally - multiple locations QLD NSW VIC SA ACT …" at bounding box center [615, 588] width 318 height 41
click at [1046, 585] on select "Select a state or territory QLD NSW VIC SA ACT WA TAS NT" at bounding box center [946, 588] width 318 height 41
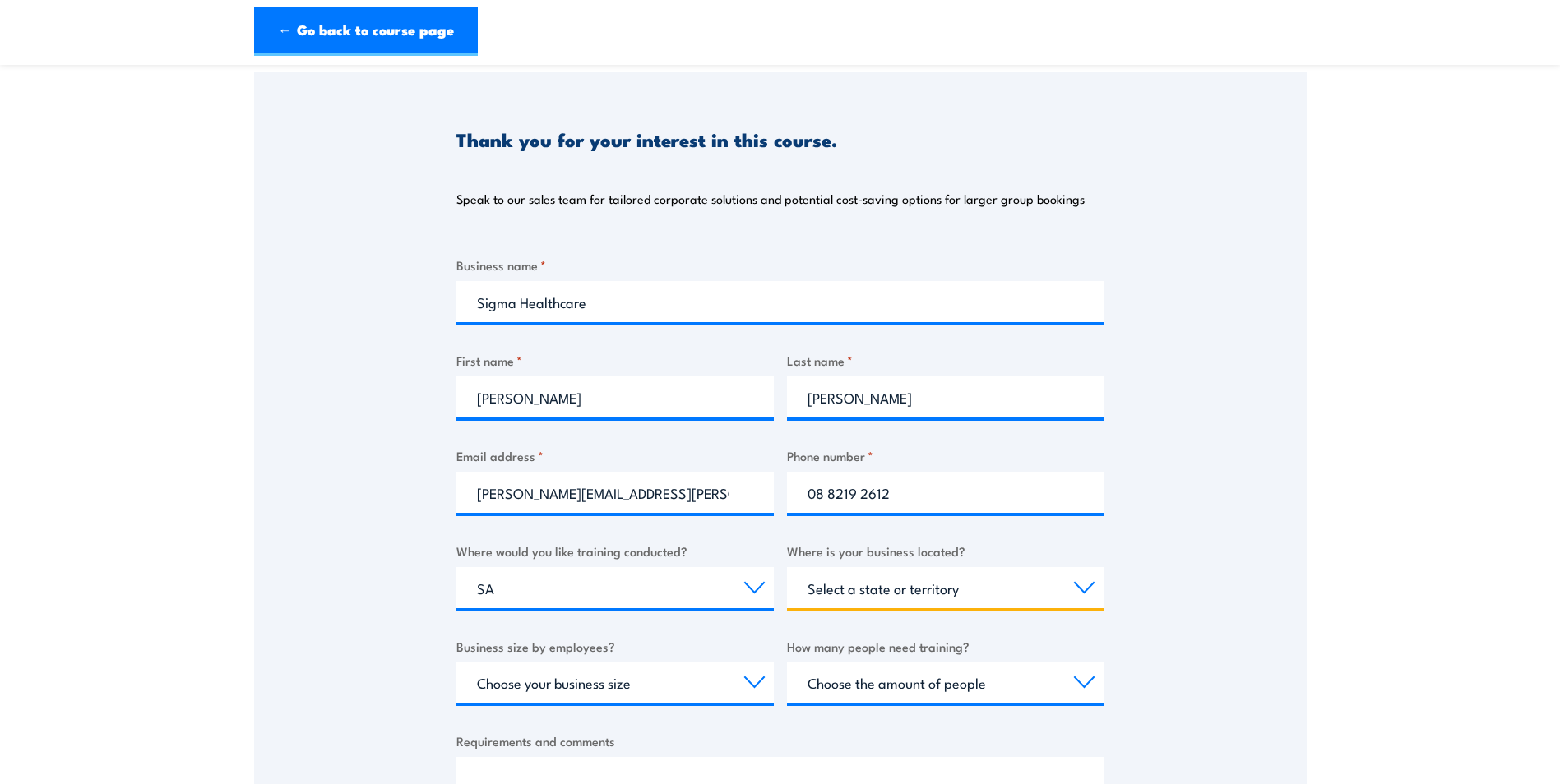
select select "SA"
click at [787, 568] on select "Select a state or territory QLD NSW VIC SA ACT WA TAS NT" at bounding box center [946, 588] width 318 height 41
click at [1190, 513] on div "Thank you for your interest in this course. Speak to our sales team for tailore…" at bounding box center [781, 483] width 1053 height 822
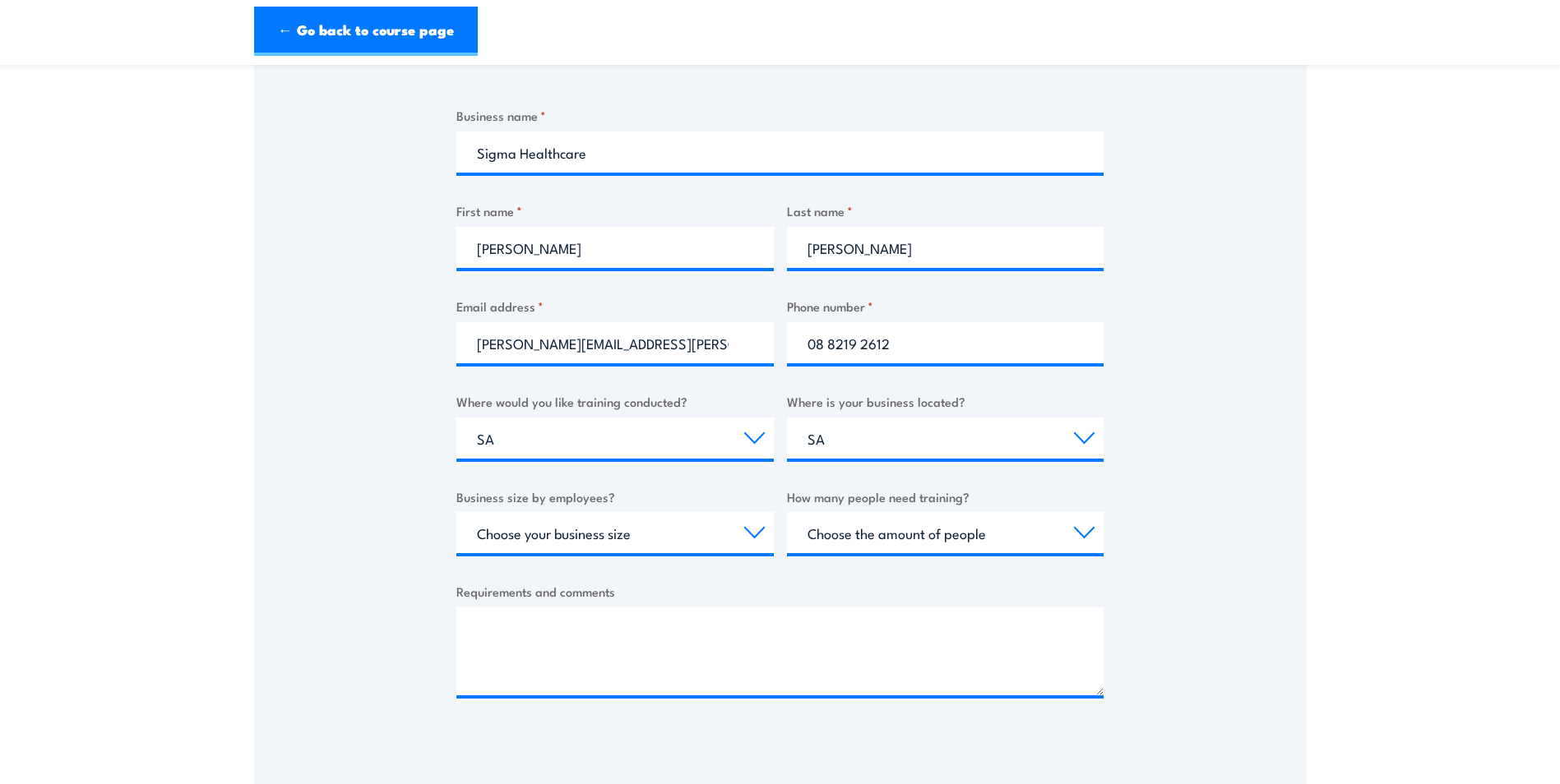
scroll to position [329, 0]
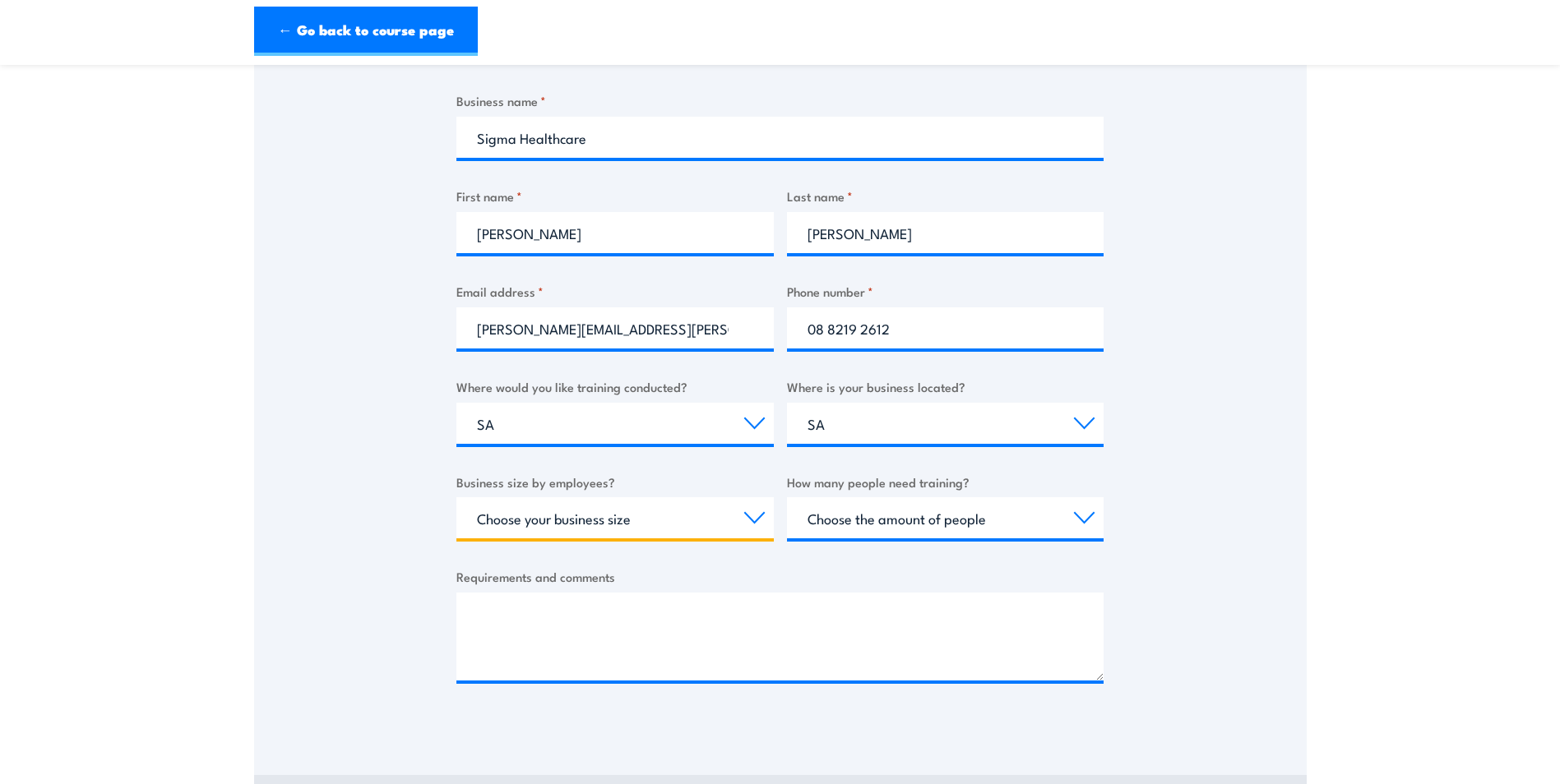
click at [753, 517] on select "Choose your business size 1 to 19 20 to 199 200+" at bounding box center [615, 518] width 318 height 41
select select "20 to 199"
click at [456, 497] on select "Choose your business size 1 to 19 20 to 199 200+" at bounding box center [615, 518] width 318 height 41
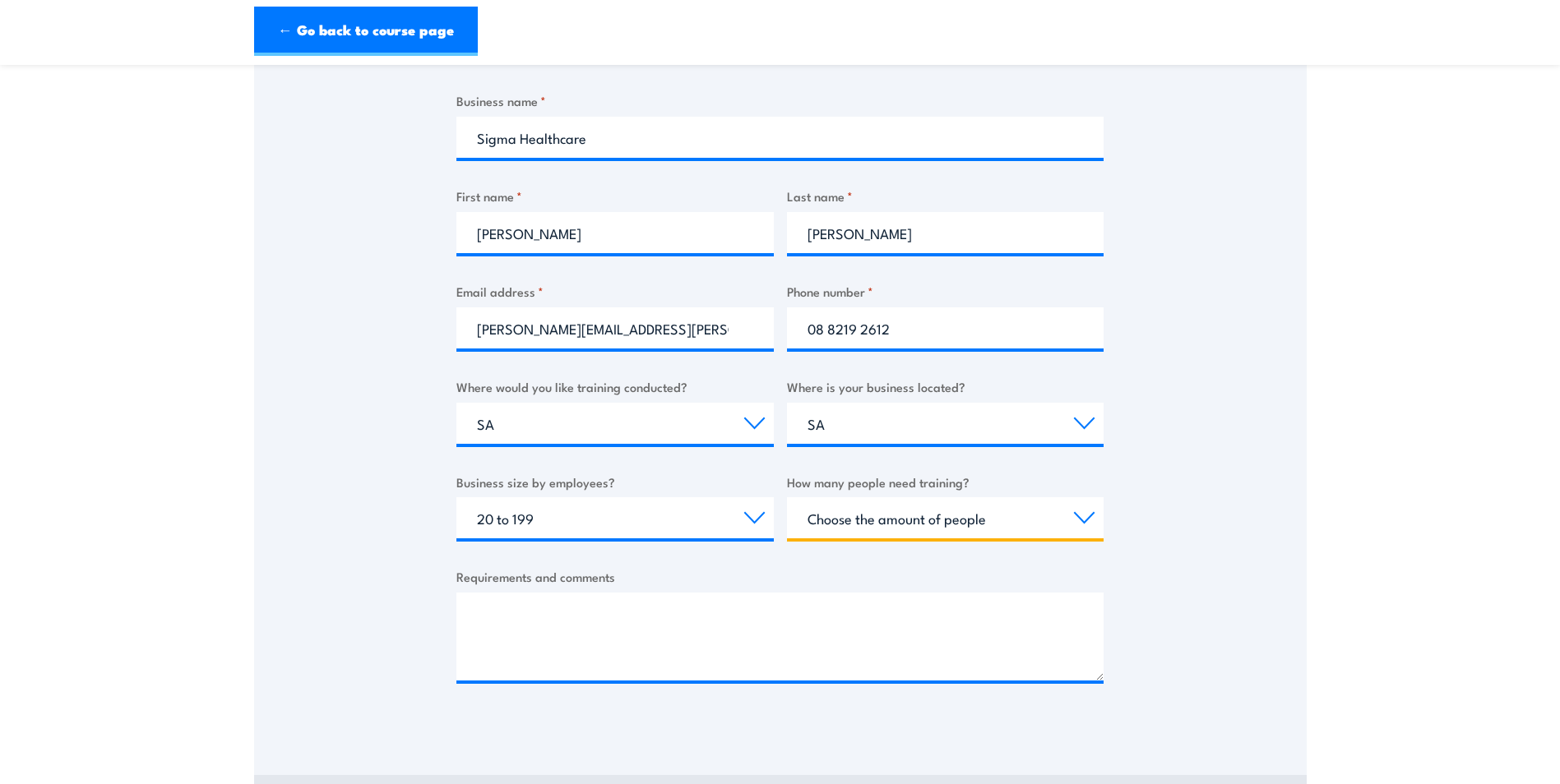
click at [1044, 519] on select "Choose the amount of people 1 to 4 5 to 19 20+" at bounding box center [946, 518] width 318 height 41
select select "5 to 19"
click at [787, 497] on select "Choose the amount of people 1 to 4 5 to 19 20+" at bounding box center [946, 518] width 318 height 41
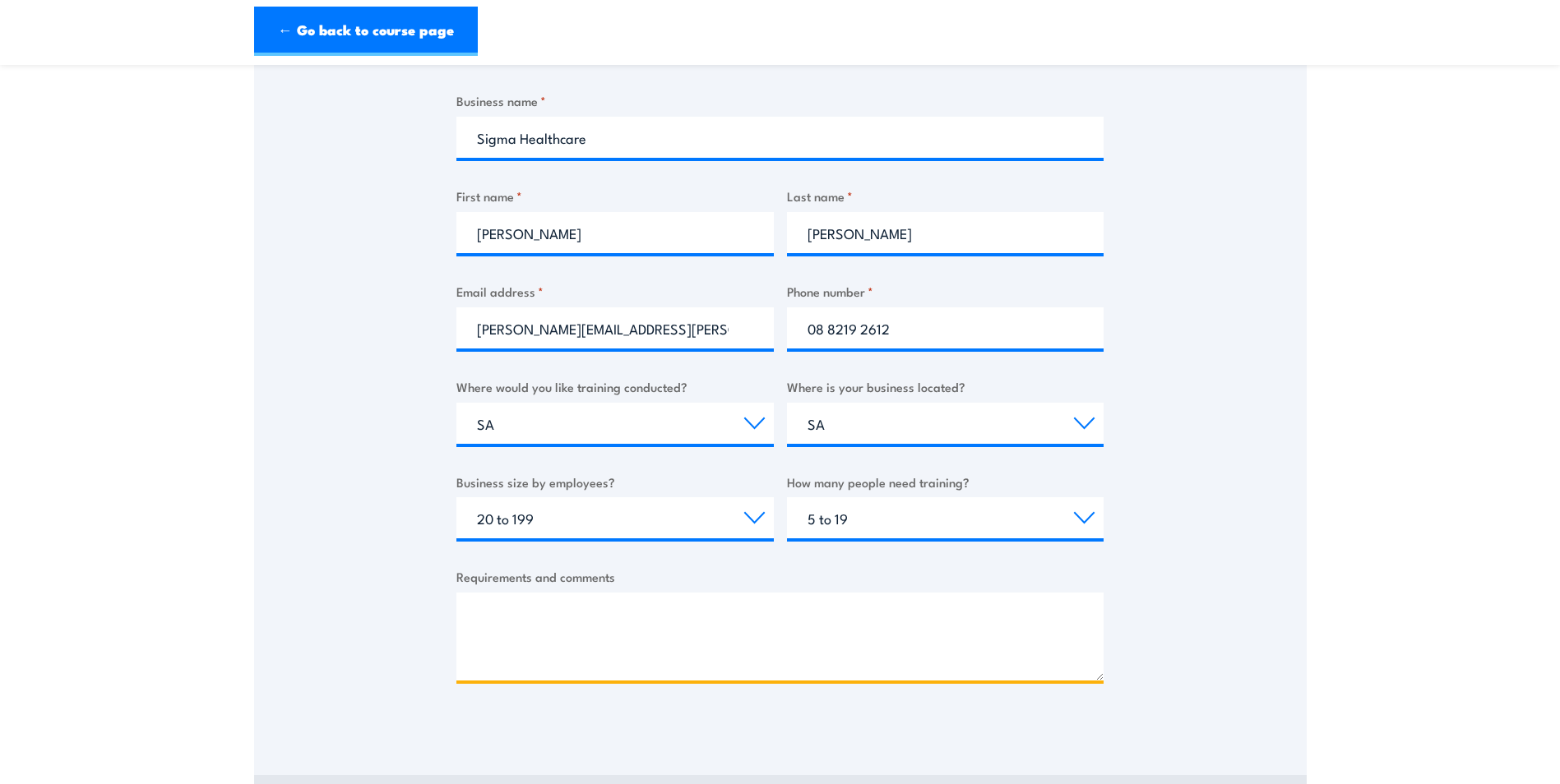
click at [670, 617] on textarea "Requirements and comments" at bounding box center [780, 636] width 648 height 88
click at [659, 616] on textarea "Please provide the options for First aid training and CPR training." at bounding box center [780, 636] width 648 height 88
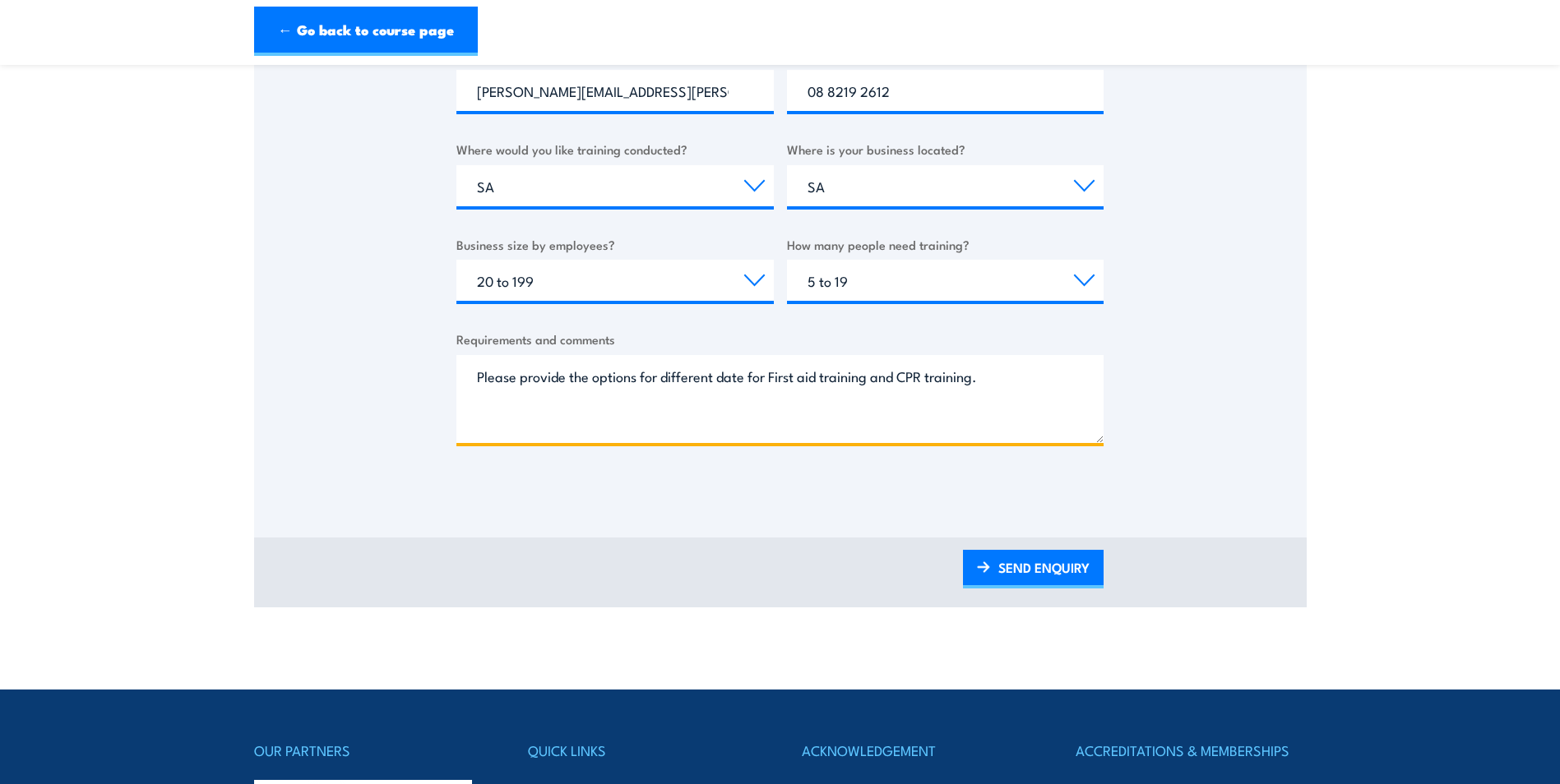
scroll to position [575, 0]
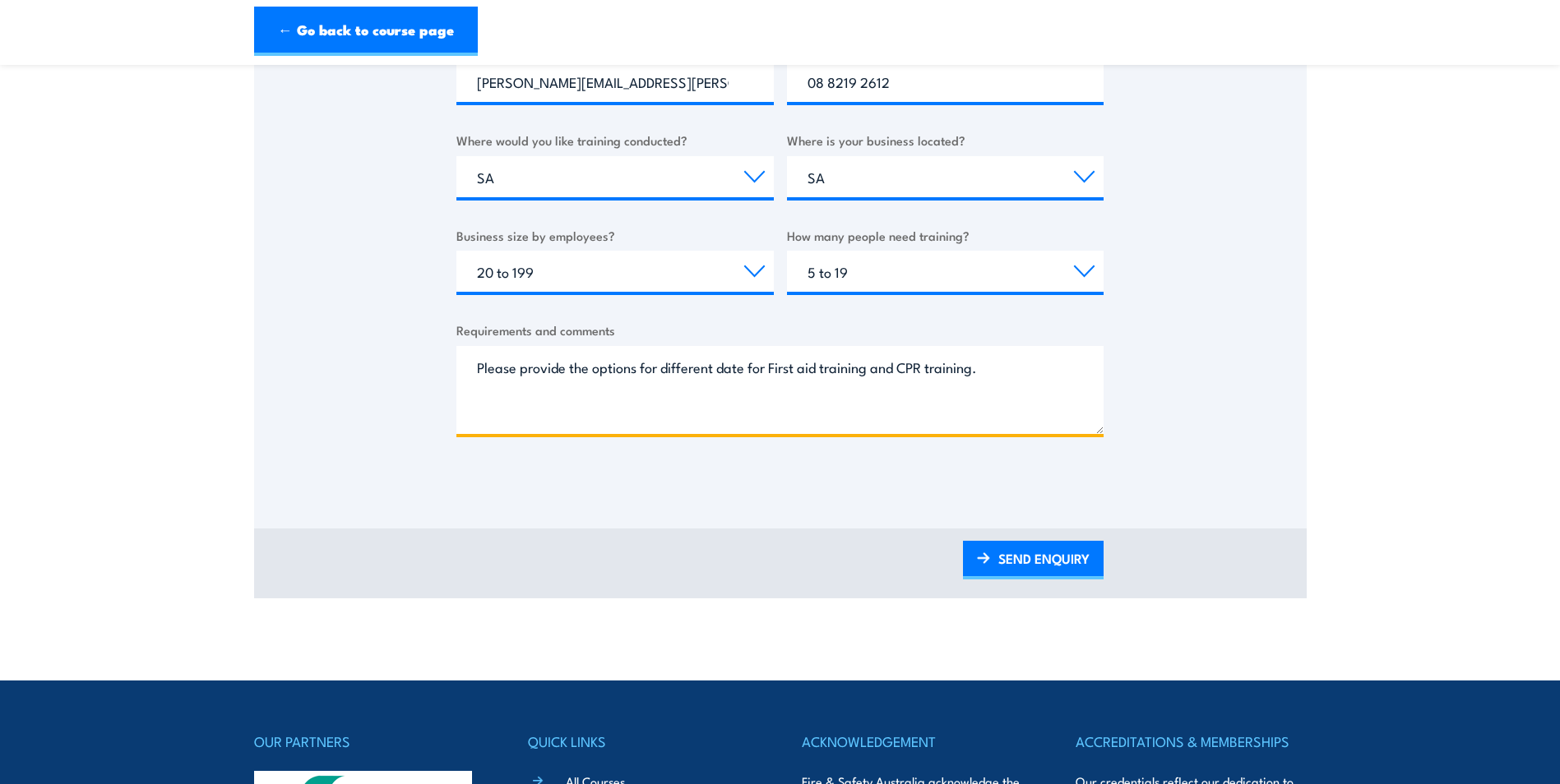
click at [744, 371] on textarea "Please provide the options for different date for First aid training and CPR tr…" at bounding box center [780, 390] width 648 height 88
click at [1015, 373] on textarea "Please provide the options for different dates for First aid training and CPR t…" at bounding box center [780, 390] width 648 height 88
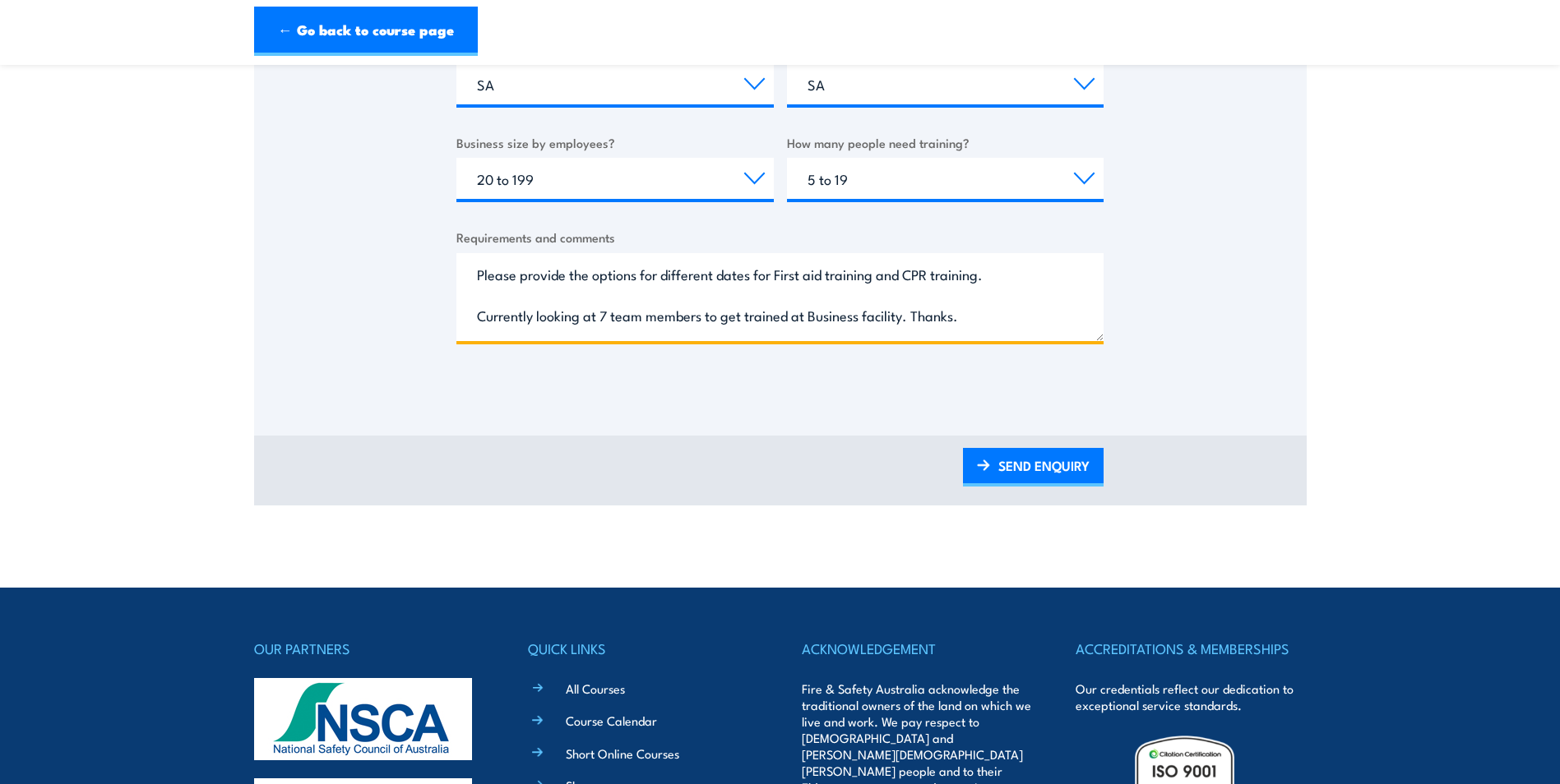
scroll to position [740, 0]
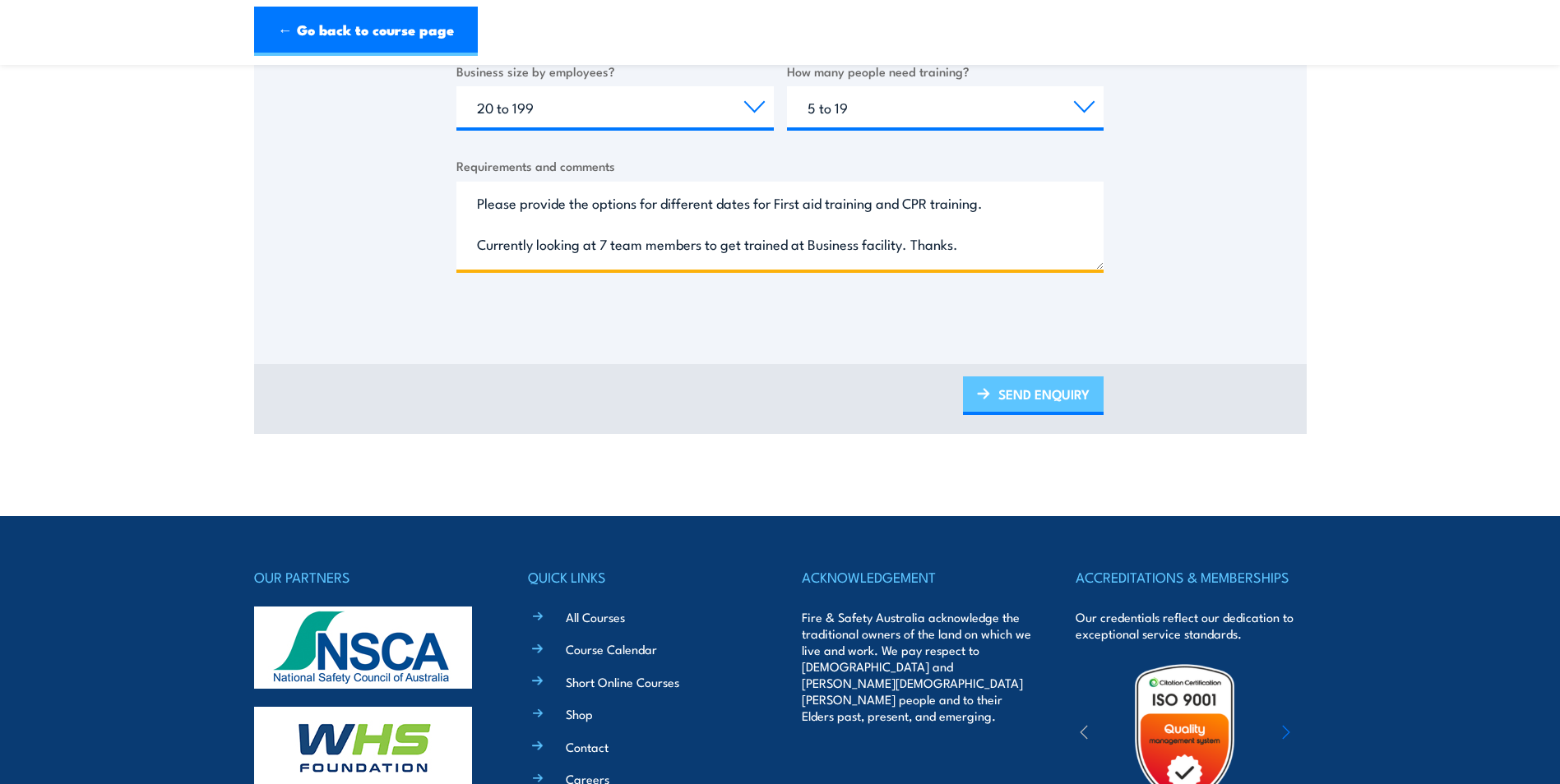
type textarea "Please provide the options for different dates for First aid training and CPR t…"
click at [1044, 400] on link "SEND ENQUIRY" at bounding box center [1033, 396] width 141 height 39
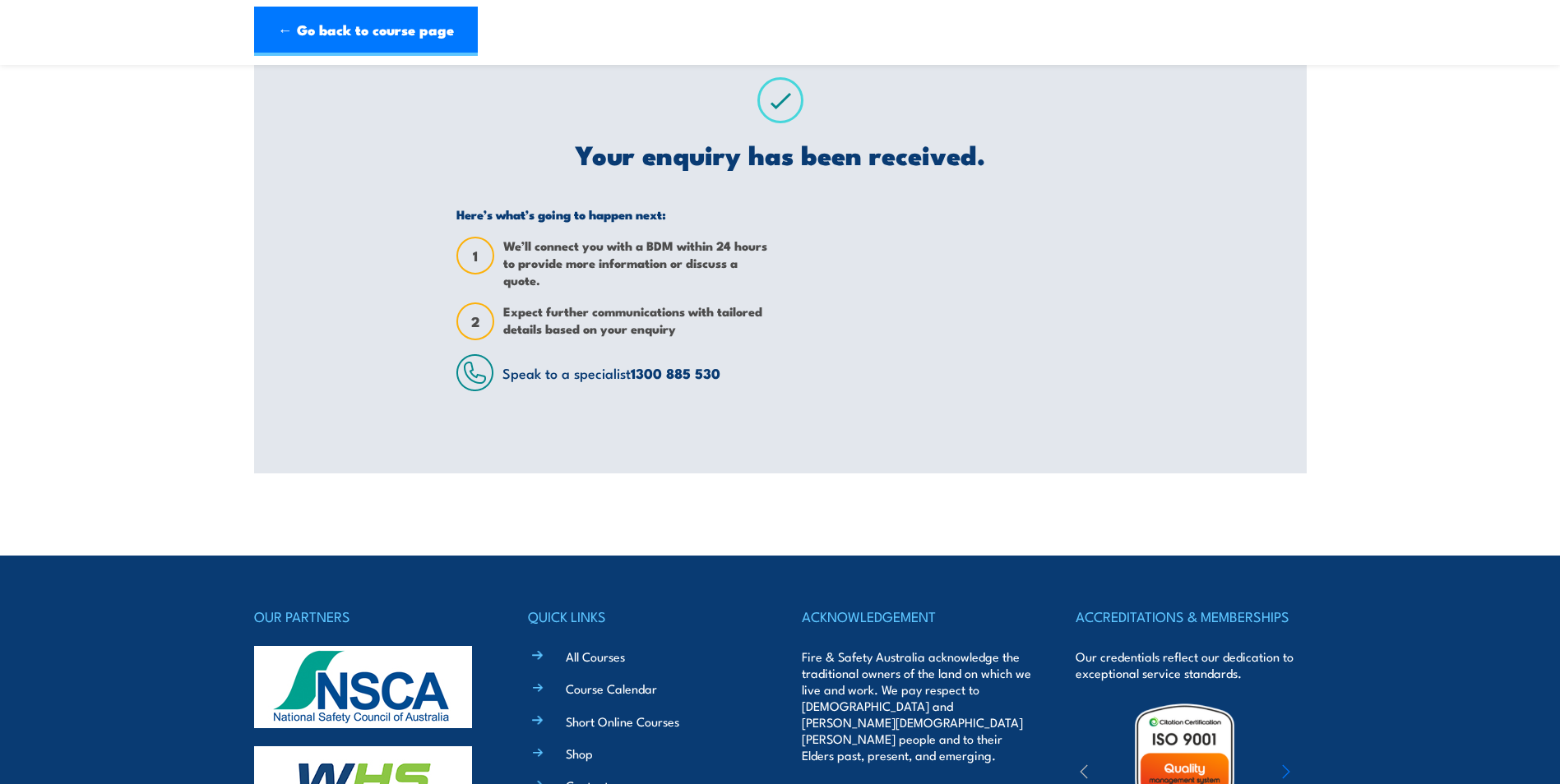
scroll to position [79, 0]
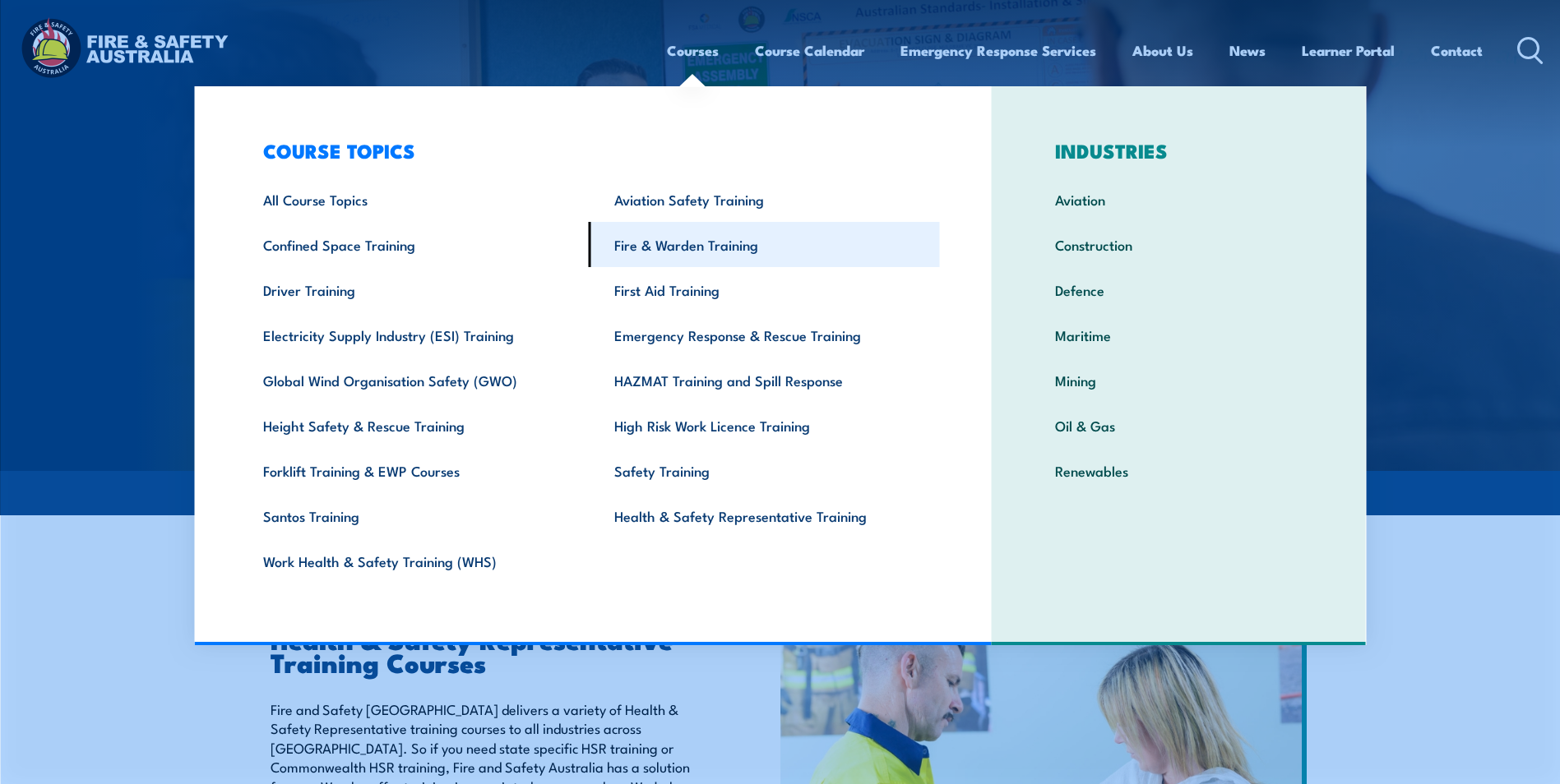
click at [670, 247] on link "Fire & Warden Training" at bounding box center [765, 245] width 351 height 46
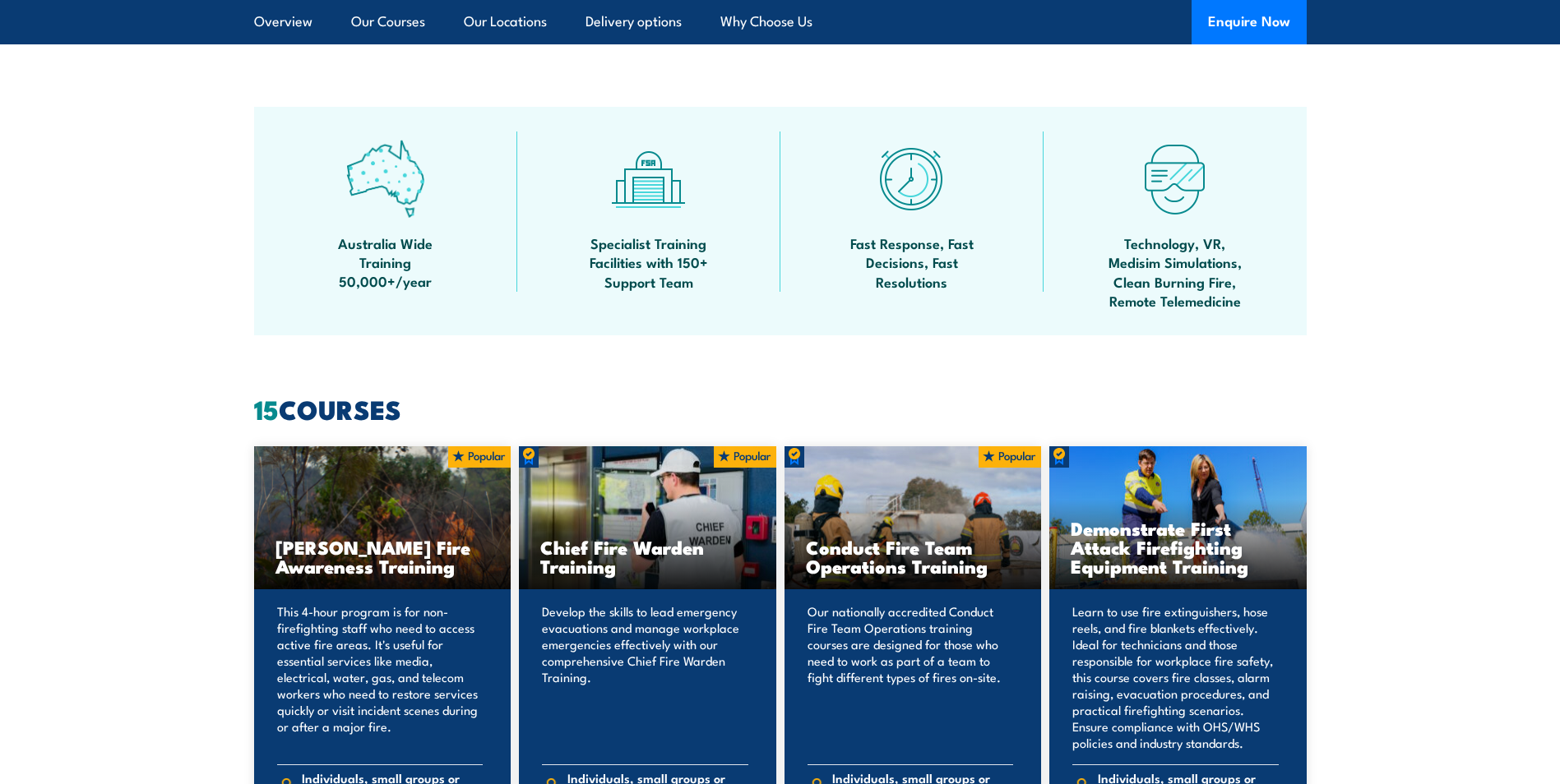
scroll to position [1233, 0]
